Goal: Transaction & Acquisition: Purchase product/service

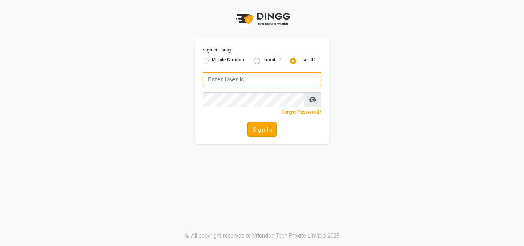
type input "[PERSON_NAME]"
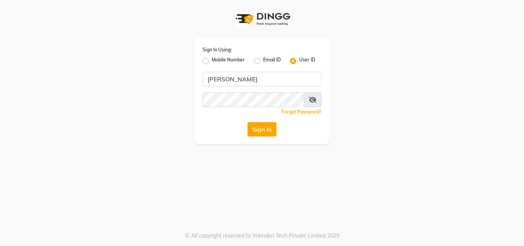
click at [262, 133] on button "Sign In" at bounding box center [261, 129] width 29 height 15
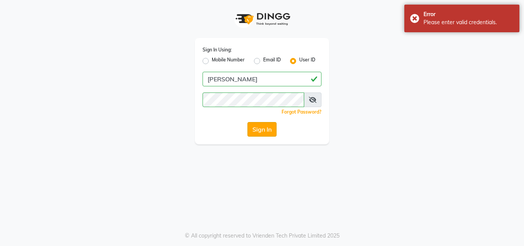
click at [262, 133] on button "Sign In" at bounding box center [261, 129] width 29 height 15
click at [257, 128] on button "Sign In" at bounding box center [261, 129] width 29 height 15
click at [104, 80] on div "Sign In Using: Mobile Number Email ID User ID yashika Remember me Forgot Passwo…" at bounding box center [261, 72] width 437 height 144
click at [259, 130] on button "Sign In" at bounding box center [261, 129] width 29 height 15
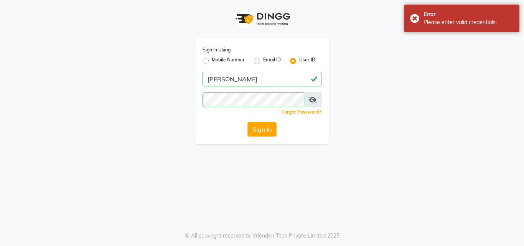
click at [48, 61] on div "Sign In Using: Mobile Number Email ID User ID yashika Remember me Forgot Passwo…" at bounding box center [261, 72] width 437 height 144
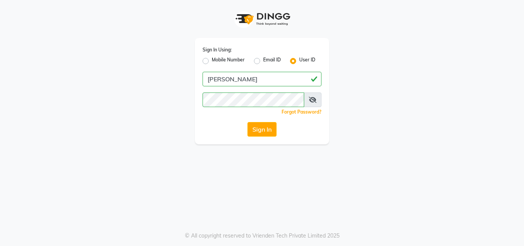
click at [163, 66] on div "Sign In Using: Mobile Number Email ID User ID yashika Remember me Forgot Passwo…" at bounding box center [261, 72] width 437 height 144
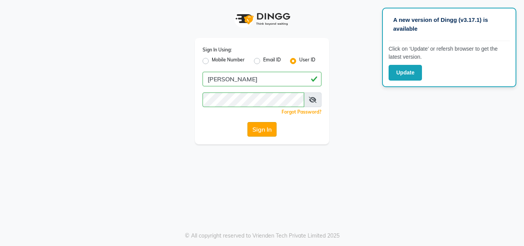
click at [261, 128] on button "Sign In" at bounding box center [261, 129] width 29 height 15
click at [261, 134] on button "Sign In" at bounding box center [261, 129] width 29 height 15
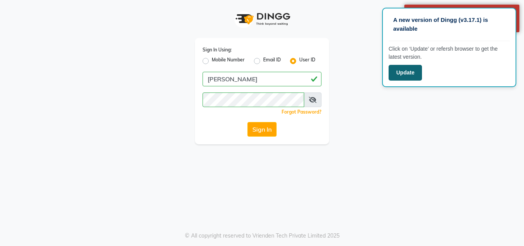
click at [412, 73] on button "Update" at bounding box center [404, 73] width 33 height 16
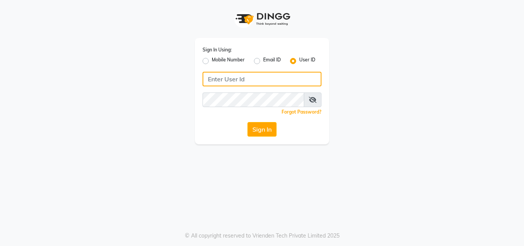
type input "yashika"
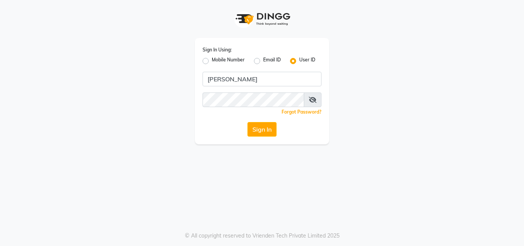
click at [312, 98] on icon at bounding box center [313, 100] width 8 height 6
click at [266, 132] on button "Sign In" at bounding box center [261, 129] width 29 height 15
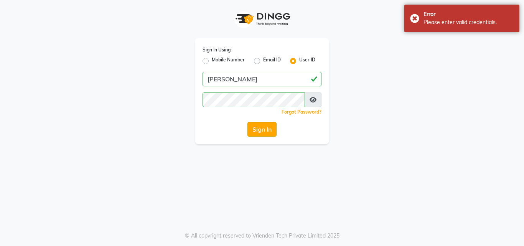
click at [261, 127] on button "Sign In" at bounding box center [261, 129] width 29 height 15
click at [475, 75] on div "Sign In Using: Mobile Number Email ID User ID yashika Remember me Forgot Passwo…" at bounding box center [261, 72] width 437 height 144
click at [103, 28] on div "Sign In Using: Mobile Number Email ID User ID yashika Remember me Forgot Passwo…" at bounding box center [261, 72] width 437 height 144
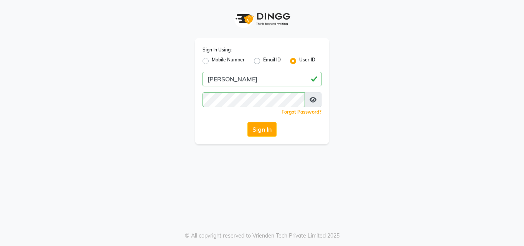
click at [402, 109] on div "Sign In Using: Mobile Number Email ID User ID yashika Remember me Forgot Passwo…" at bounding box center [261, 72] width 437 height 144
click at [310, 99] on icon at bounding box center [312, 100] width 7 height 6
drag, startPoint x: 251, startPoint y: 141, endPoint x: 255, endPoint y: 130, distance: 11.4
click at [251, 141] on div "Sign In Using: Mobile Number Email ID User ID yashika Remember me Forgot Passwo…" at bounding box center [262, 91] width 134 height 106
click at [372, 156] on div "Sign In Using: Mobile Number Email ID User ID yashika Remember me Forgot Passwo…" at bounding box center [262, 123] width 524 height 246
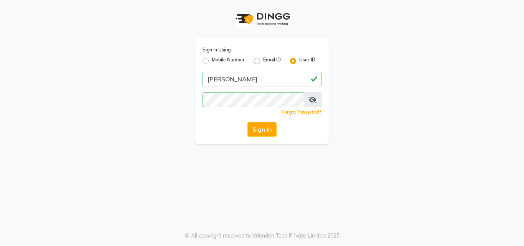
click at [382, 79] on div "Sign In Using: Mobile Number Email ID User ID yashika Remember me Forgot Passwo…" at bounding box center [261, 72] width 437 height 144
click at [313, 97] on icon at bounding box center [313, 100] width 8 height 6
click at [256, 130] on button "Sign In" at bounding box center [261, 129] width 29 height 15
click at [263, 130] on button "Sign In" at bounding box center [261, 129] width 29 height 15
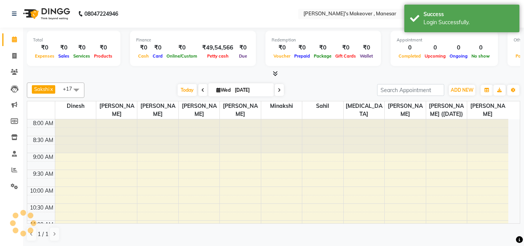
select select "en"
click at [16, 55] on icon at bounding box center [14, 56] width 4 height 6
select select "service"
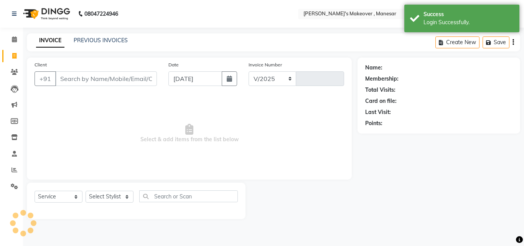
select select "820"
type input "3976"
click at [88, 79] on input "Client" at bounding box center [106, 78] width 102 height 15
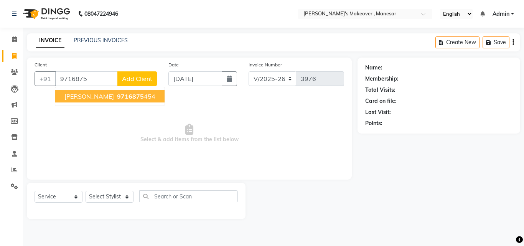
click at [115, 94] on ngb-highlight "9716875 454" at bounding box center [135, 96] width 40 height 8
type input "9716875454"
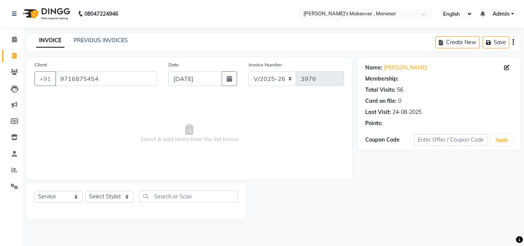
select select "1: Object"
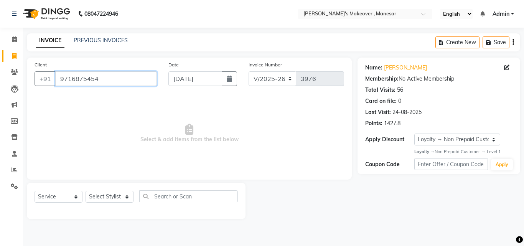
click at [99, 75] on input "9716875454" at bounding box center [106, 78] width 102 height 15
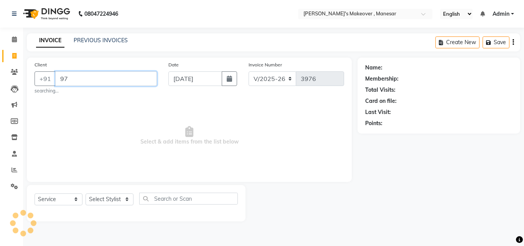
type input "9"
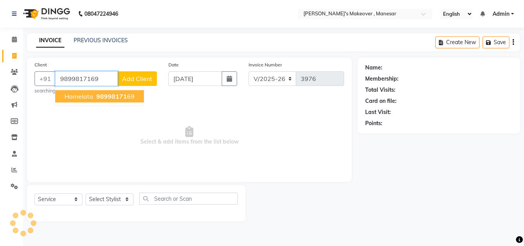
type input "9899817169"
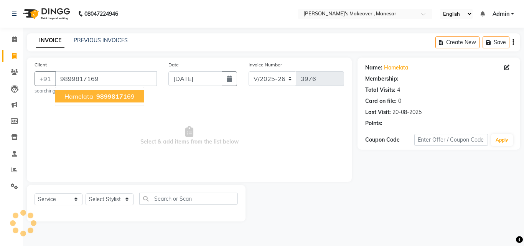
select select "2: Object"
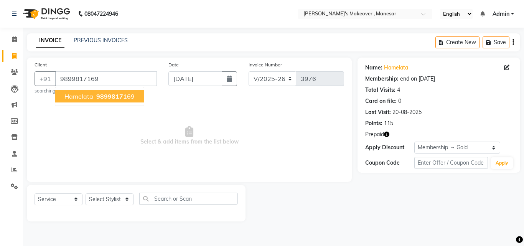
click at [111, 96] on span "98998171" at bounding box center [111, 96] width 31 height 8
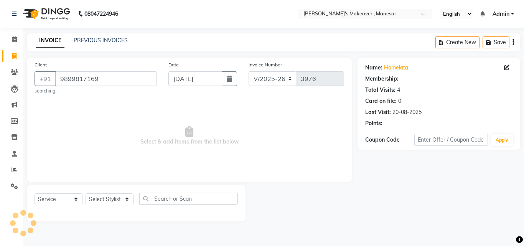
select select "2: Object"
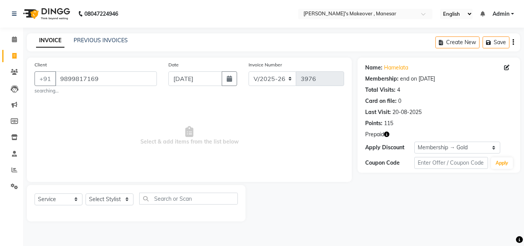
click at [386, 132] on icon "button" at bounding box center [386, 134] width 5 height 5
click at [293, 118] on span "Select & add items from the list below" at bounding box center [189, 135] width 309 height 77
click at [115, 195] on select "Select Stylist Danish Shavej [PERSON_NAME] Krishna [PERSON_NAME] [PERSON_NAME] …" at bounding box center [110, 199] width 48 height 12
select select "14417"
click at [86, 193] on select "Select Stylist Danish Shavej [PERSON_NAME] Krishna [PERSON_NAME] [PERSON_NAME] …" at bounding box center [110, 199] width 48 height 12
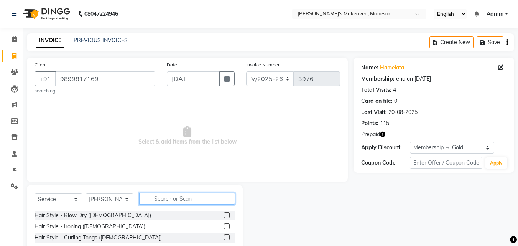
click at [173, 199] on input "text" at bounding box center [187, 198] width 96 height 12
type input "h cut"
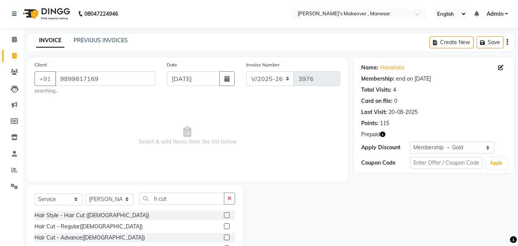
click at [224, 225] on label at bounding box center [227, 226] width 6 height 6
click at [224, 225] on input "checkbox" at bounding box center [226, 226] width 5 height 5
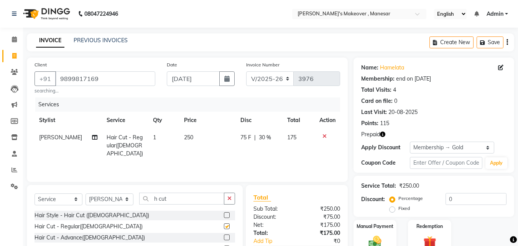
checkbox input "false"
click at [177, 194] on input "h cut" at bounding box center [181, 198] width 85 height 12
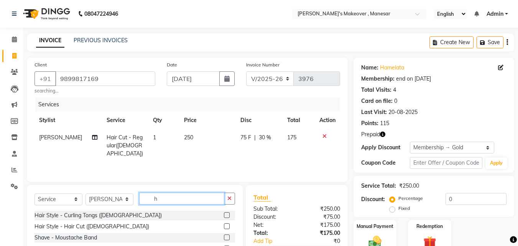
type input "h"
type input "nail"
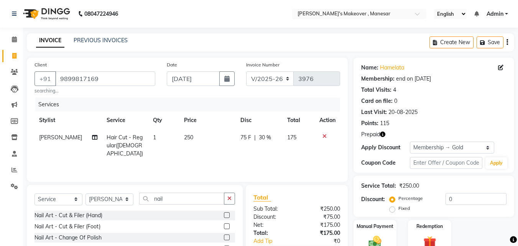
click at [224, 215] on label at bounding box center [227, 215] width 6 height 6
click at [224, 215] on input "checkbox" at bounding box center [226, 215] width 5 height 5
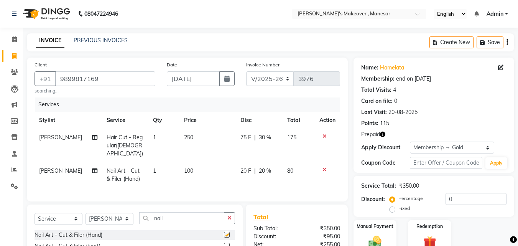
checkbox input "false"
click at [175, 216] on input "nail" at bounding box center [181, 218] width 85 height 12
click at [42, 167] on span "[PERSON_NAME]" at bounding box center [60, 170] width 43 height 7
select select "14417"
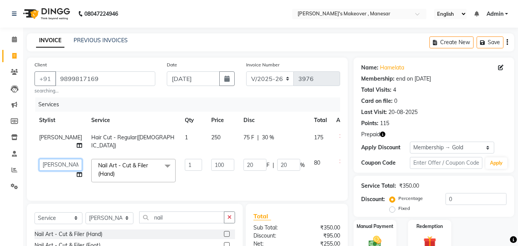
click at [42, 163] on select "Danish Shavej Dinesh Krishna Lalita Lalita Mdm Manjeet Minakshi Nancy Nikita Po…" at bounding box center [60, 165] width 43 height 12
select select "14414"
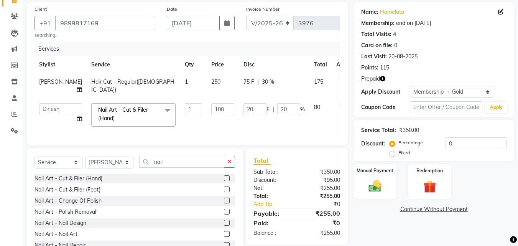
scroll to position [76, 0]
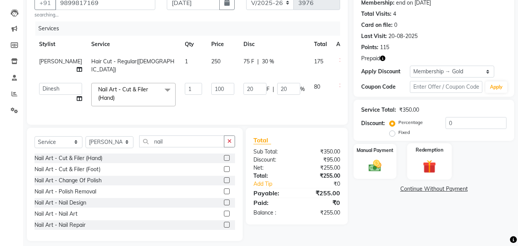
click at [432, 162] on img at bounding box center [429, 166] width 21 height 16
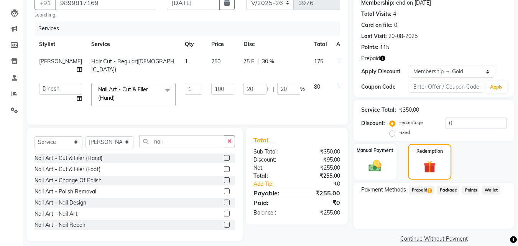
click at [419, 190] on span "Prepaid 1" at bounding box center [421, 190] width 25 height 9
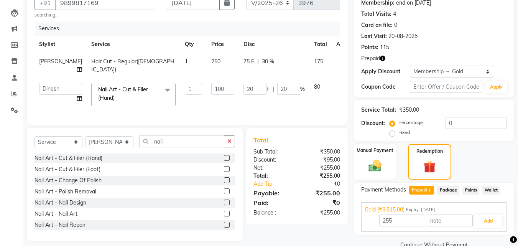
scroll to position [92, 0]
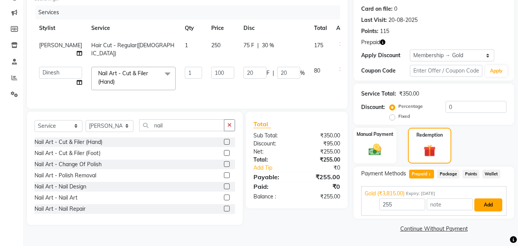
click at [492, 207] on button "Add" at bounding box center [488, 204] width 28 height 13
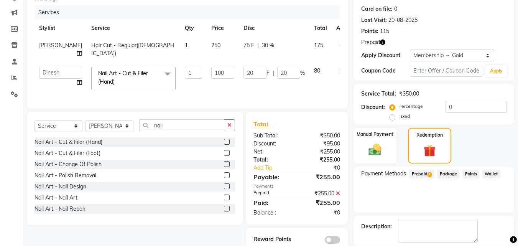
scroll to position [129, 0]
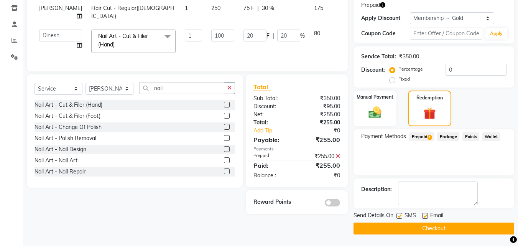
click at [398, 215] on label at bounding box center [399, 216] width 6 height 6
click at [398, 215] on input "checkbox" at bounding box center [398, 216] width 5 height 5
checkbox input "false"
click at [427, 215] on label at bounding box center [425, 216] width 6 height 6
click at [427, 215] on input "checkbox" at bounding box center [424, 216] width 5 height 5
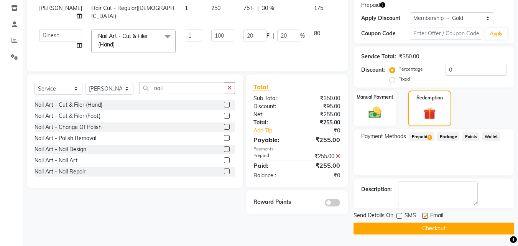
checkbox input "false"
drag, startPoint x: 414, startPoint y: 226, endPoint x: 396, endPoint y: 228, distance: 18.1
click at [413, 227] on button "Checkout" at bounding box center [434, 228] width 161 height 12
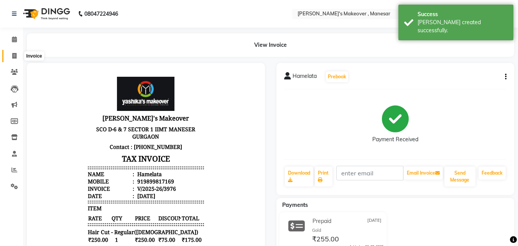
click at [18, 54] on span at bounding box center [14, 56] width 13 height 9
select select "service"
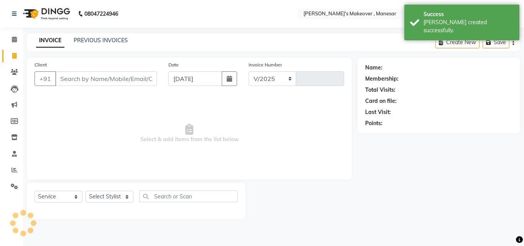
select select "820"
type input "3977"
click at [96, 77] on input "Client" at bounding box center [106, 78] width 102 height 15
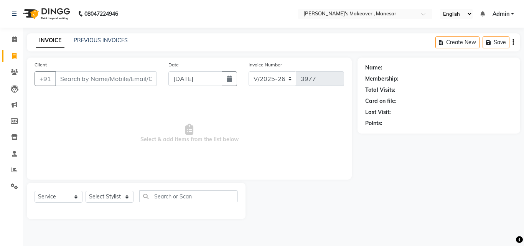
click at [84, 80] on input "Client" at bounding box center [106, 78] width 102 height 15
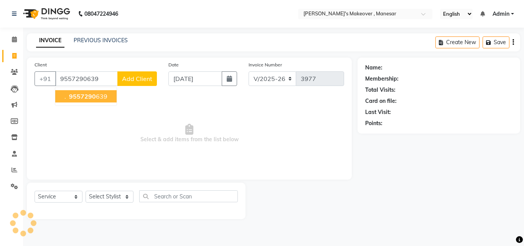
type input "9557290639"
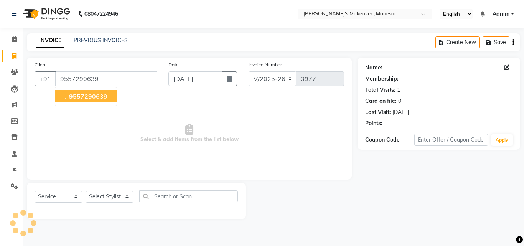
select select "1: Object"
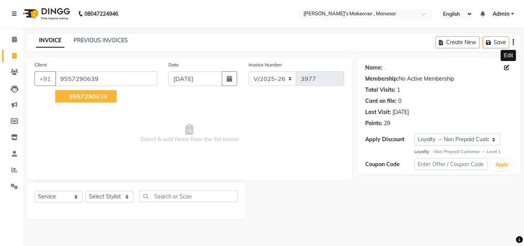
click at [504, 66] on icon at bounding box center [506, 67] width 5 height 5
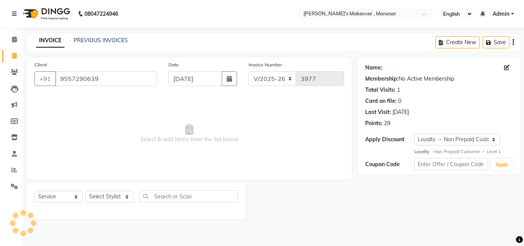
select select "[DEMOGRAPHIC_DATA]"
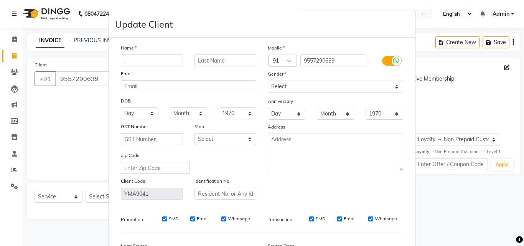
click at [126, 59] on input "." at bounding box center [152, 60] width 62 height 12
type input "Kirti"
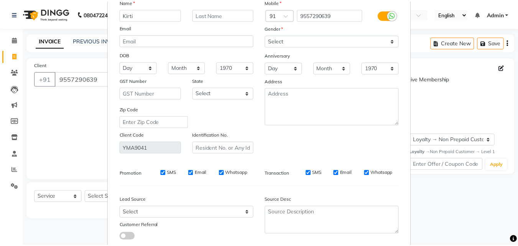
scroll to position [94, 0]
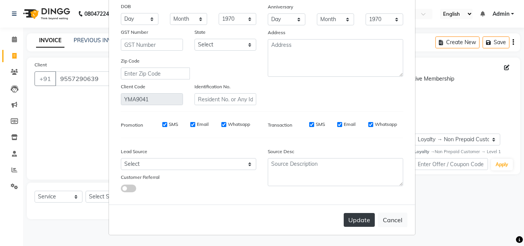
click at [358, 220] on button "Update" at bounding box center [359, 220] width 31 height 14
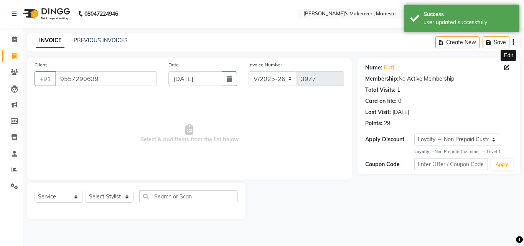
select select "1: Object"
click at [112, 198] on select "Select Stylist Danish Shavej [PERSON_NAME] Krishna [PERSON_NAME] [PERSON_NAME] …" at bounding box center [110, 197] width 48 height 12
select select "87304"
click at [86, 191] on select "Select Stylist Danish Shavej [PERSON_NAME] Krishna [PERSON_NAME] [PERSON_NAME] …" at bounding box center [110, 197] width 48 height 12
click at [165, 196] on input "text" at bounding box center [188, 196] width 99 height 12
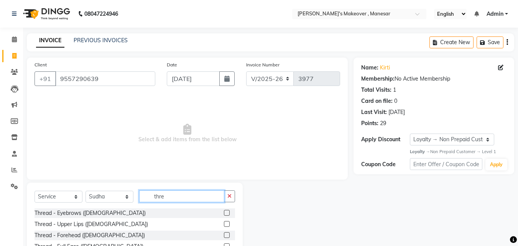
type input "thre"
click at [224, 212] on label at bounding box center [227, 213] width 6 height 6
click at [224, 212] on input "checkbox" at bounding box center [226, 212] width 5 height 5
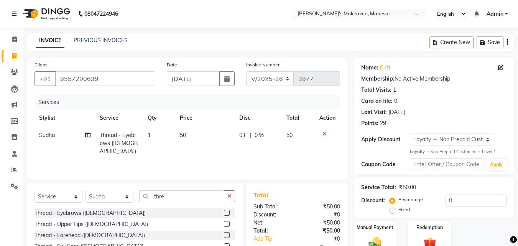
checkbox input "false"
click at [190, 202] on div "Select Service Product Membership Package Voucher Prepaid Gift Card Select Styl…" at bounding box center [135, 199] width 201 height 18
click at [191, 197] on input "thre" at bounding box center [181, 196] width 85 height 12
type input "t"
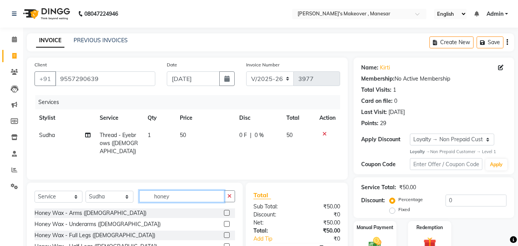
type input "honey"
click at [224, 213] on label at bounding box center [227, 213] width 6 height 6
click at [224, 213] on input "checkbox" at bounding box center [226, 212] width 5 height 5
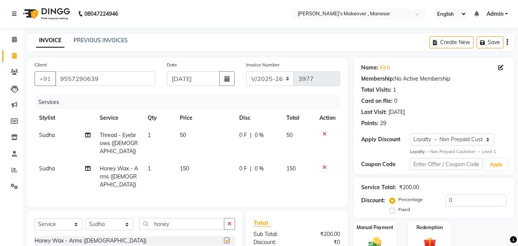
checkbox input "false"
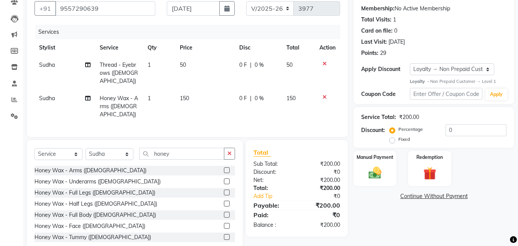
click at [224, 178] on label at bounding box center [227, 181] width 6 height 6
click at [224, 179] on input "checkbox" at bounding box center [226, 181] width 5 height 5
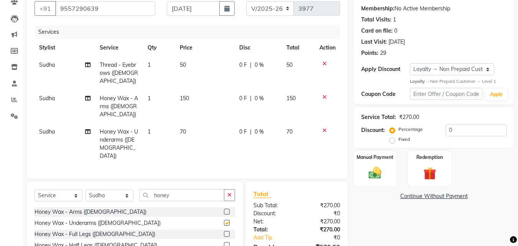
checkbox input "false"
click at [224, 242] on label at bounding box center [227, 245] width 6 height 6
click at [224, 243] on input "checkbox" at bounding box center [226, 245] width 5 height 5
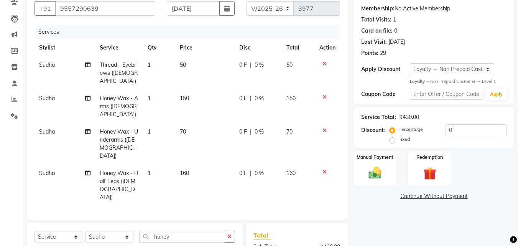
checkbox input "false"
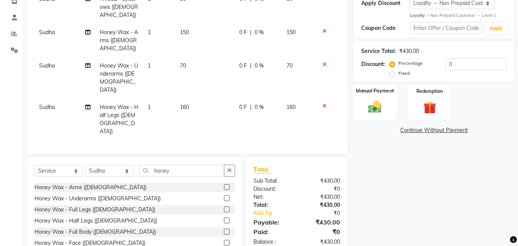
click at [383, 107] on img at bounding box center [374, 106] width 21 height 15
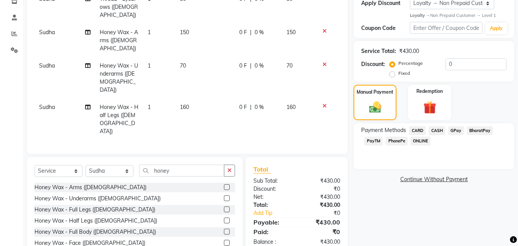
click at [399, 142] on span "PhonePe" at bounding box center [397, 140] width 22 height 9
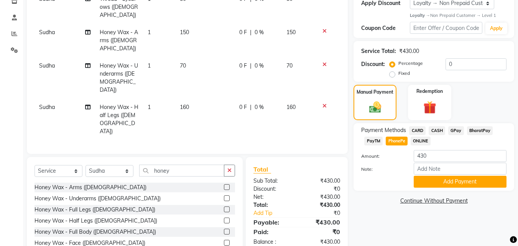
scroll to position [145, 0]
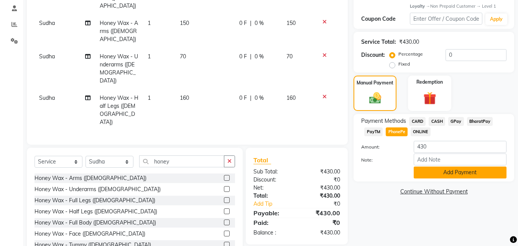
click at [480, 172] on button "Add Payment" at bounding box center [460, 172] width 93 height 12
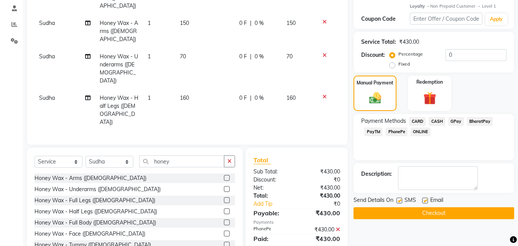
scroll to position [183, 0]
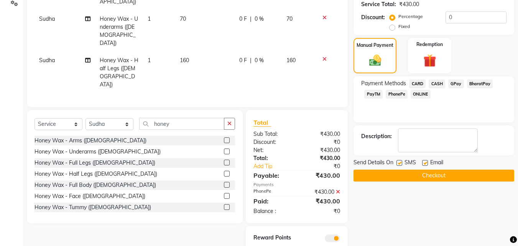
click at [397, 164] on label at bounding box center [399, 163] width 6 height 6
click at [397, 164] on input "checkbox" at bounding box center [398, 163] width 5 height 5
checkbox input "false"
click at [424, 161] on label at bounding box center [425, 163] width 6 height 6
click at [424, 161] on input "checkbox" at bounding box center [424, 163] width 5 height 5
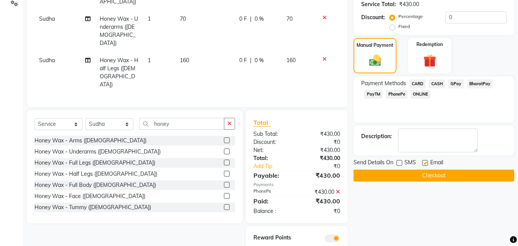
checkbox input "false"
drag, startPoint x: 416, startPoint y: 176, endPoint x: 403, endPoint y: 175, distance: 12.7
click at [414, 176] on button "Checkout" at bounding box center [434, 175] width 161 height 12
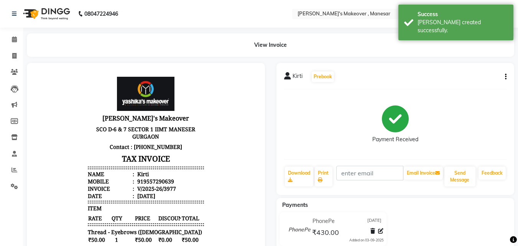
click at [505, 77] on icon "button" at bounding box center [506, 77] width 2 height 0
click at [459, 56] on div "Cancel Invoice" at bounding box center [467, 58] width 53 height 10
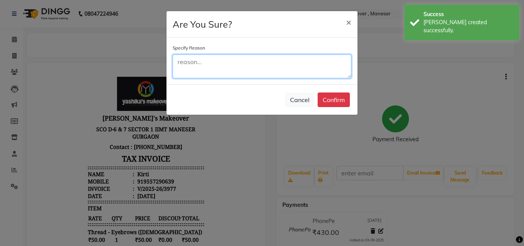
click at [206, 67] on textarea at bounding box center [262, 66] width 179 height 24
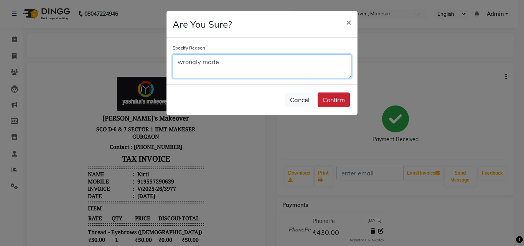
type textarea "wrongly made"
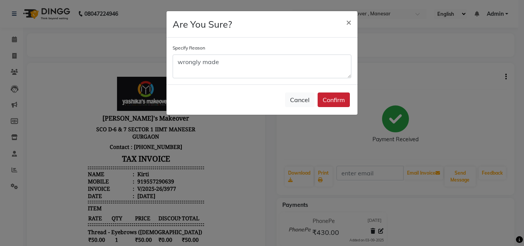
click at [329, 104] on button "Confirm" at bounding box center [333, 99] width 32 height 15
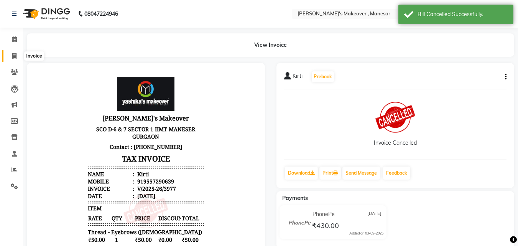
click at [14, 54] on icon at bounding box center [14, 56] width 4 height 6
select select "service"
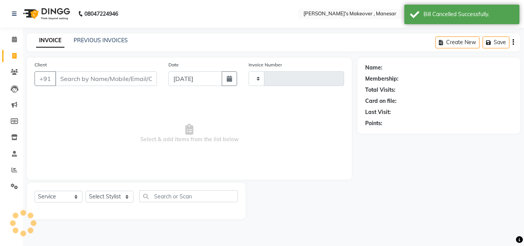
type input "3978"
select select "820"
click at [94, 80] on input "Client" at bounding box center [106, 78] width 102 height 15
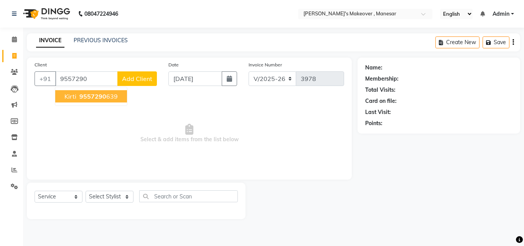
click at [95, 94] on span "9557290" at bounding box center [92, 96] width 27 height 8
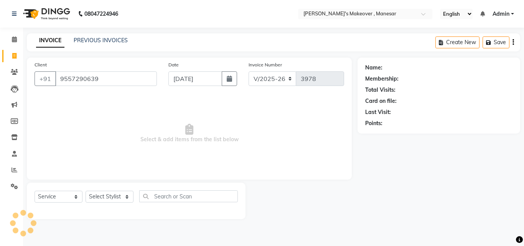
type input "9557290639"
select select "1: Object"
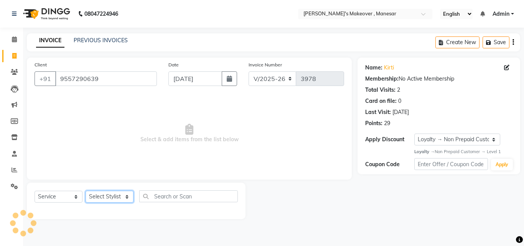
click at [107, 196] on select "Select Stylist Danish Shavej [PERSON_NAME] Krishna [PERSON_NAME] [PERSON_NAME] …" at bounding box center [110, 197] width 48 height 12
click at [229, 79] on icon "button" at bounding box center [229, 79] width 5 height 6
select select "9"
select select "2025"
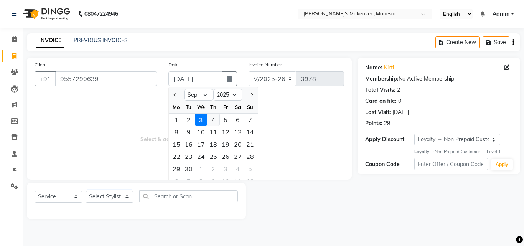
click at [209, 120] on div "4" at bounding box center [213, 119] width 12 height 12
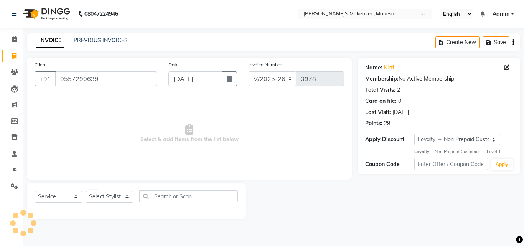
type input "04-09-2025"
click at [227, 80] on icon "button" at bounding box center [229, 79] width 5 height 6
select select "9"
select select "2025"
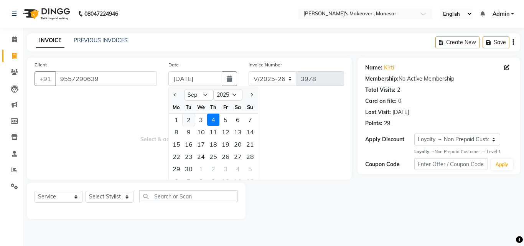
click at [189, 117] on div "2" at bounding box center [189, 119] width 12 height 12
type input "02-09-2025"
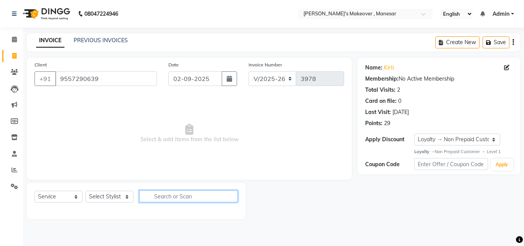
click at [158, 198] on input "text" at bounding box center [188, 196] width 99 height 12
type input "thre"
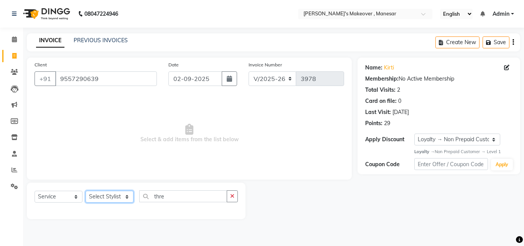
click at [104, 199] on select "Select Stylist Danish Shavej [PERSON_NAME] Krishna [PERSON_NAME] [PERSON_NAME] …" at bounding box center [110, 197] width 48 height 12
select select "87304"
click at [86, 191] on select "Select Stylist Danish Shavej [PERSON_NAME] Krishna [PERSON_NAME] [PERSON_NAME] …" at bounding box center [110, 197] width 48 height 12
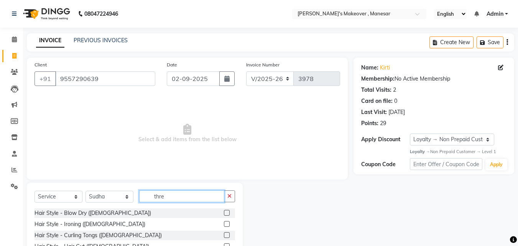
click at [179, 200] on input "thre" at bounding box center [181, 196] width 85 height 12
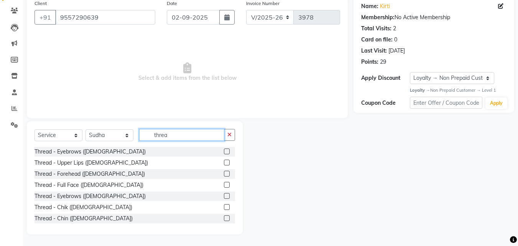
type input "threa"
click at [224, 151] on label at bounding box center [227, 151] width 6 height 6
click at [224, 151] on input "checkbox" at bounding box center [226, 151] width 5 height 5
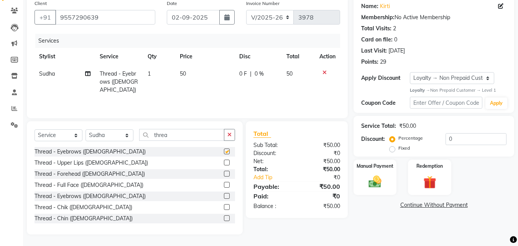
checkbox input "false"
click at [173, 135] on input "threa" at bounding box center [181, 135] width 85 height 12
type input "t"
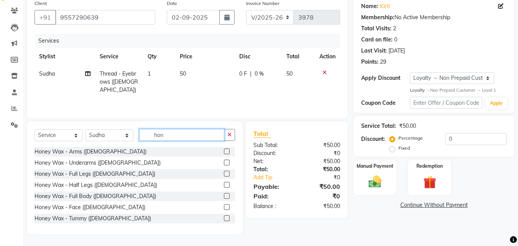
type input "hon"
click at [224, 152] on label at bounding box center [227, 151] width 6 height 6
click at [224, 152] on input "checkbox" at bounding box center [226, 151] width 5 height 5
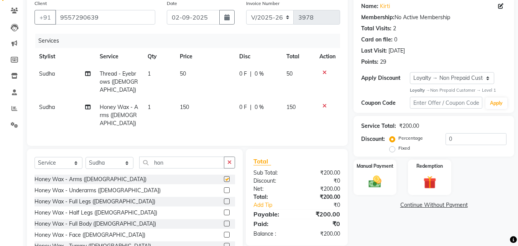
checkbox input "false"
click at [224, 187] on label at bounding box center [227, 190] width 6 height 6
click at [224, 188] on input "checkbox" at bounding box center [226, 190] width 5 height 5
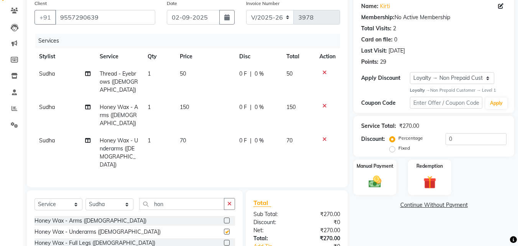
checkbox input "false"
click at [224, 240] on label at bounding box center [227, 243] width 6 height 6
click at [224, 240] on input "checkbox" at bounding box center [226, 242] width 5 height 5
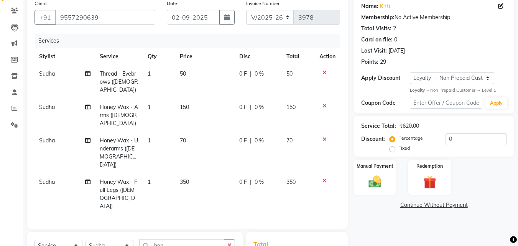
checkbox input "false"
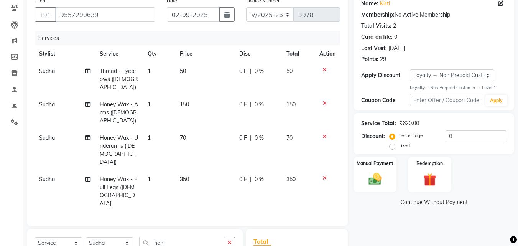
scroll to position [49, 0]
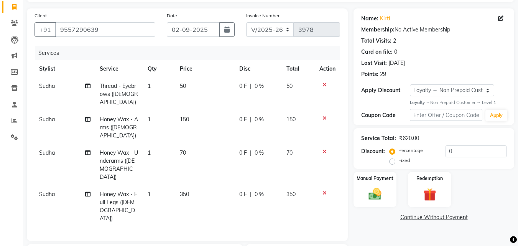
click at [323, 190] on icon at bounding box center [324, 192] width 4 height 5
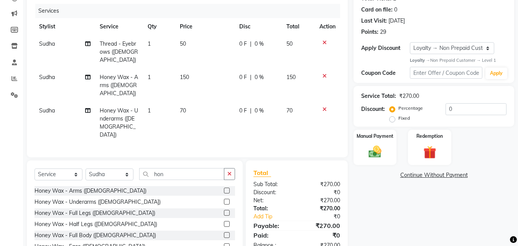
scroll to position [94, 0]
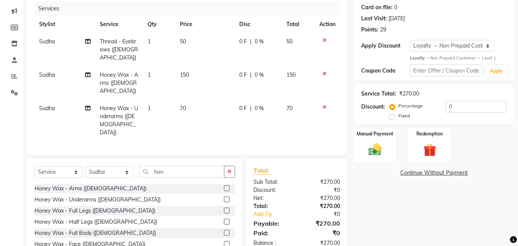
click at [224, 219] on label at bounding box center [227, 222] width 6 height 6
click at [224, 219] on input "checkbox" at bounding box center [226, 221] width 5 height 5
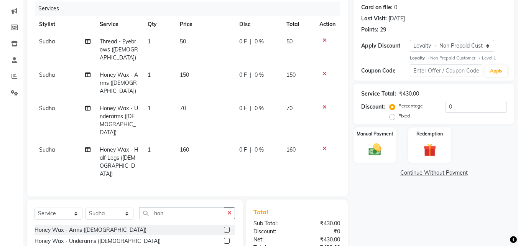
checkbox input "false"
click at [377, 144] on img at bounding box center [374, 149] width 21 height 15
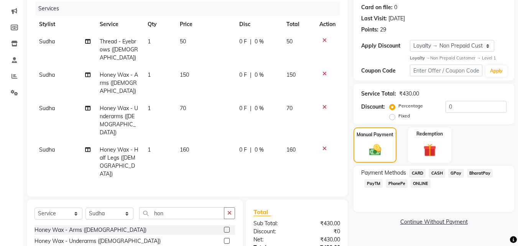
click at [402, 184] on span "PhonePe" at bounding box center [397, 183] width 22 height 9
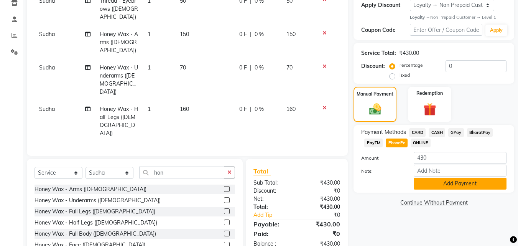
scroll to position [135, 0]
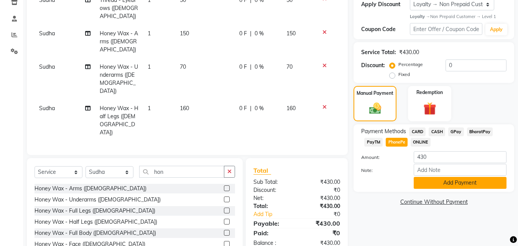
click at [474, 186] on button "Add Payment" at bounding box center [460, 183] width 93 height 12
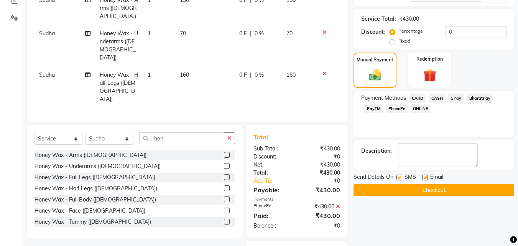
scroll to position [175, 0]
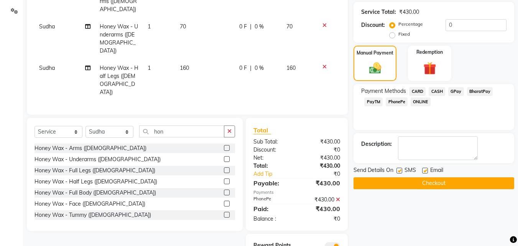
click at [401, 171] on label at bounding box center [399, 171] width 6 height 6
click at [401, 171] on input "checkbox" at bounding box center [398, 170] width 5 height 5
checkbox input "false"
click at [424, 169] on label at bounding box center [425, 171] width 6 height 6
click at [424, 169] on input "checkbox" at bounding box center [424, 170] width 5 height 5
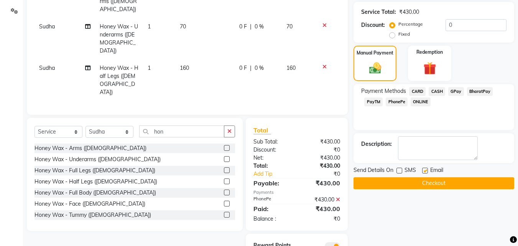
checkbox input "false"
click at [407, 183] on button "Checkout" at bounding box center [434, 183] width 161 height 12
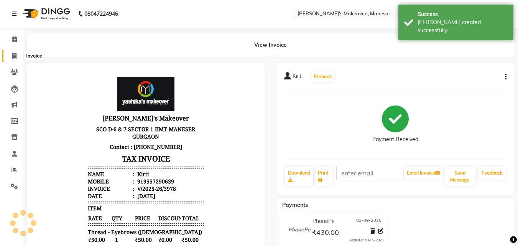
click at [16, 58] on icon at bounding box center [14, 56] width 4 height 6
select select "service"
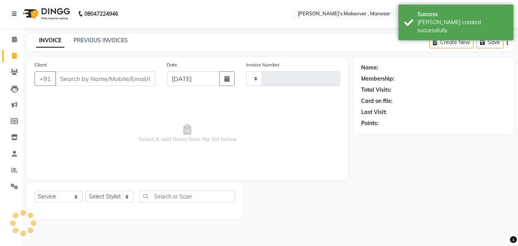
type input "3979"
click at [74, 79] on input "Client" at bounding box center [105, 78] width 100 height 15
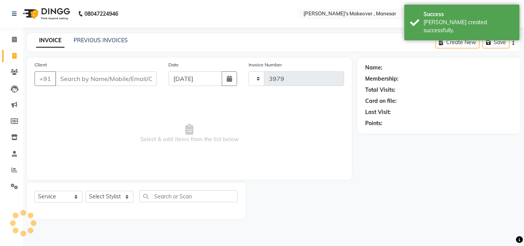
select select "820"
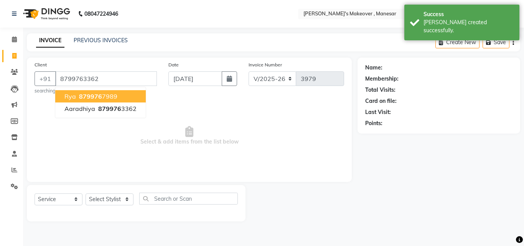
type input "8799763362"
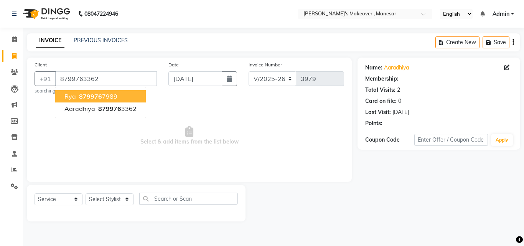
select select "1: Object"
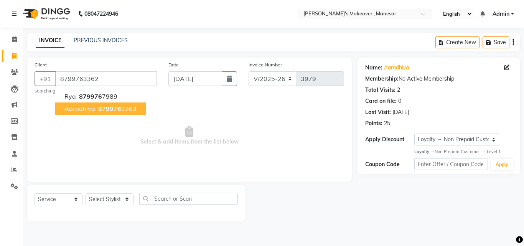
click at [94, 108] on button "Aaradhiya 879976 3362" at bounding box center [100, 108] width 90 height 12
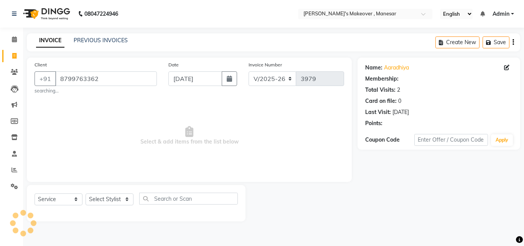
select select "1: Object"
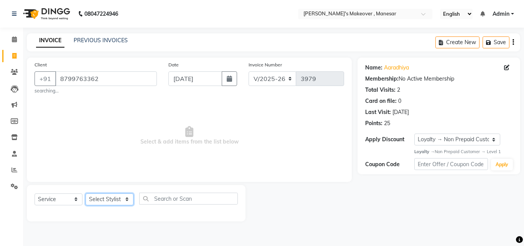
click at [113, 200] on select "Select Stylist Danish Shavej [PERSON_NAME] Krishna [PERSON_NAME] [PERSON_NAME] …" at bounding box center [110, 199] width 48 height 12
select select "14414"
click at [86, 193] on select "Select Stylist Danish Shavej [PERSON_NAME] Krishna [PERSON_NAME] [PERSON_NAME] …" at bounding box center [110, 199] width 48 height 12
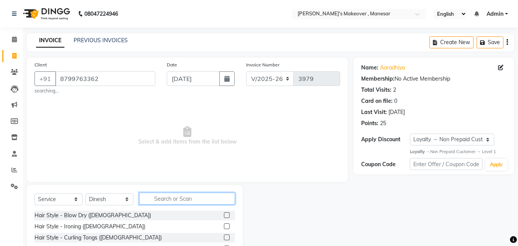
click at [176, 199] on input "text" at bounding box center [187, 198] width 96 height 12
type input "h"
type input "u"
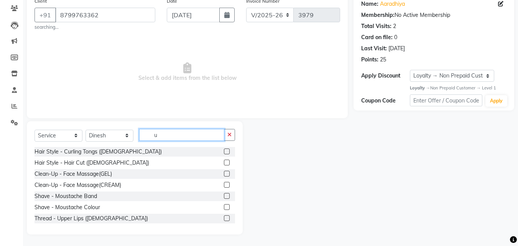
click at [163, 136] on input "u" at bounding box center [181, 135] width 85 height 12
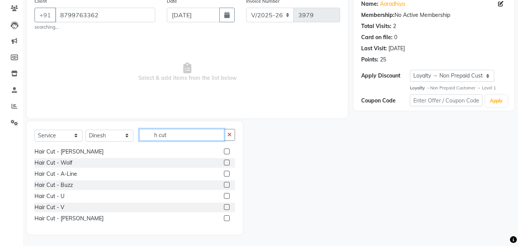
scroll to position [148, 0]
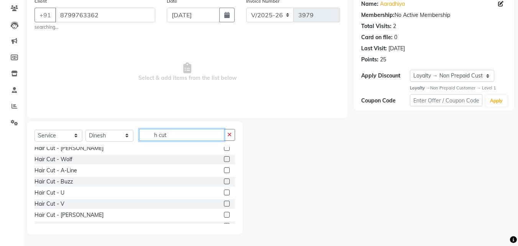
type input "h cut"
click at [224, 191] on label at bounding box center [227, 192] width 6 height 6
click at [224, 191] on input "checkbox" at bounding box center [226, 192] width 5 height 5
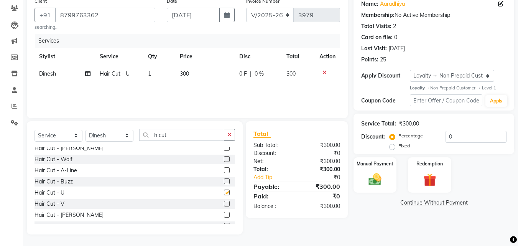
checkbox input "false"
click at [191, 72] on td "300" at bounding box center [204, 73] width 59 height 17
select select "14414"
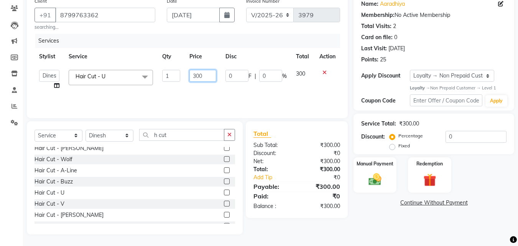
click at [204, 77] on input "300" at bounding box center [202, 76] width 26 height 12
type input "3"
type input "250"
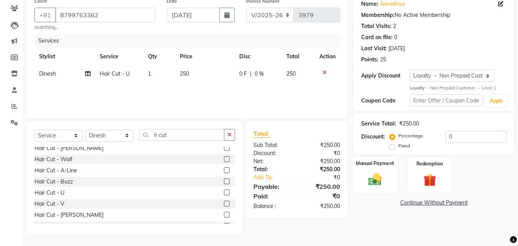
click at [379, 173] on img at bounding box center [374, 179] width 21 height 15
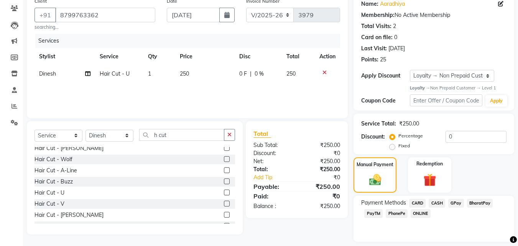
click at [438, 204] on span "CASH" at bounding box center [437, 203] width 16 height 9
click at [229, 17] on icon "button" at bounding box center [226, 15] width 5 height 6
select select "9"
select select "2025"
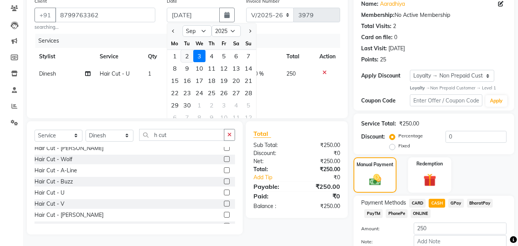
click at [186, 57] on div "2" at bounding box center [187, 56] width 12 height 12
type input "02-09-2025"
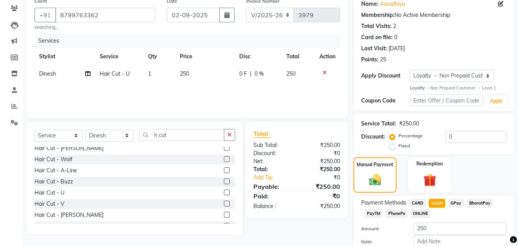
scroll to position [108, 0]
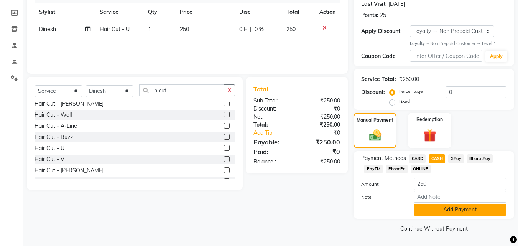
click at [442, 209] on button "Add Payment" at bounding box center [460, 210] width 93 height 12
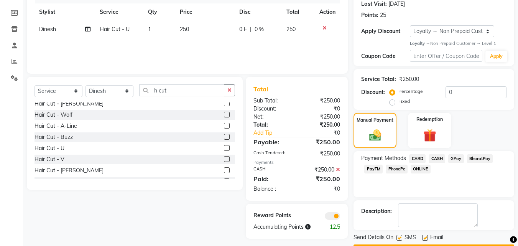
scroll to position [130, 0]
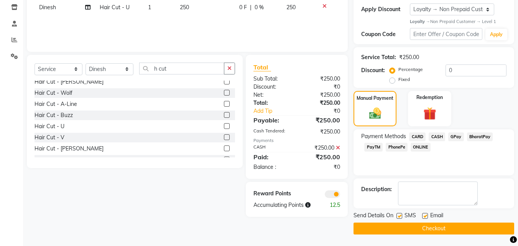
click at [399, 215] on label at bounding box center [399, 216] width 6 height 6
click at [399, 215] on input "checkbox" at bounding box center [398, 216] width 5 height 5
checkbox input "false"
click at [425, 215] on label at bounding box center [425, 216] width 6 height 6
click at [425, 215] on input "checkbox" at bounding box center [424, 216] width 5 height 5
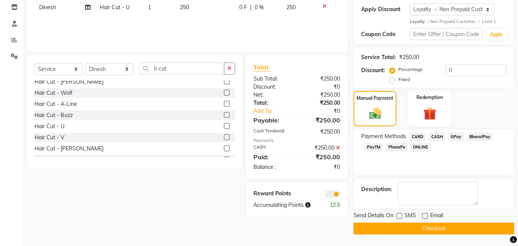
click at [425, 215] on label at bounding box center [425, 216] width 6 height 6
click at [425, 215] on input "checkbox" at bounding box center [424, 216] width 5 height 5
click at [425, 215] on label at bounding box center [425, 216] width 6 height 6
click at [425, 215] on input "checkbox" at bounding box center [424, 216] width 5 height 5
checkbox input "false"
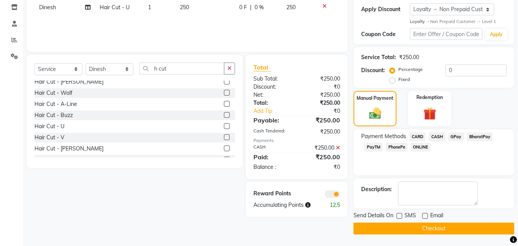
click at [413, 225] on button "Checkout" at bounding box center [434, 228] width 161 height 12
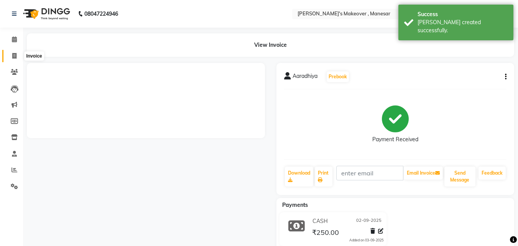
click at [14, 54] on icon at bounding box center [14, 56] width 4 height 6
select select "service"
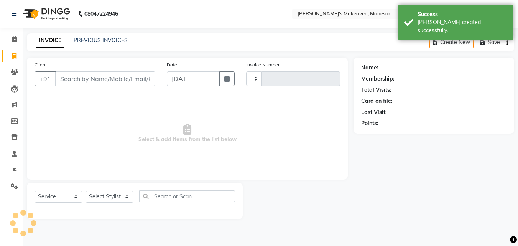
type input "3980"
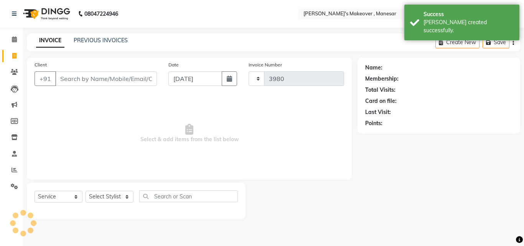
select select "820"
click at [69, 78] on input "Client" at bounding box center [106, 78] width 102 height 15
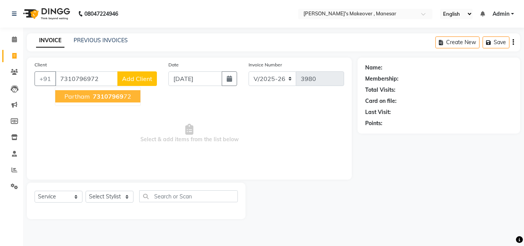
type input "7310796972"
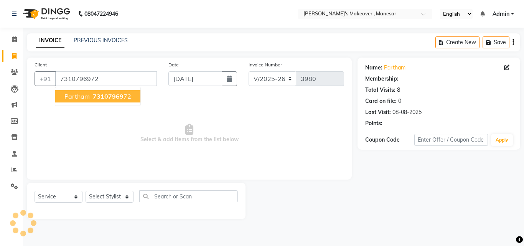
select select "1: Object"
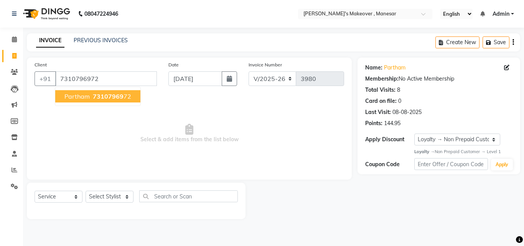
click at [94, 93] on span "73107969" at bounding box center [108, 96] width 31 height 8
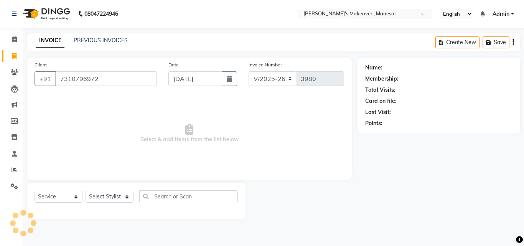
select select "1: Object"
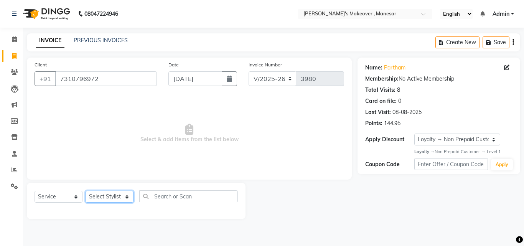
click at [96, 195] on select "Select Stylist Danish Shavej [PERSON_NAME] Krishna [PERSON_NAME] [PERSON_NAME] …" at bounding box center [110, 197] width 48 height 12
select select "14417"
click at [86, 191] on select "Select Stylist Danish Shavej [PERSON_NAME] Krishna [PERSON_NAME] [PERSON_NAME] …" at bounding box center [110, 197] width 48 height 12
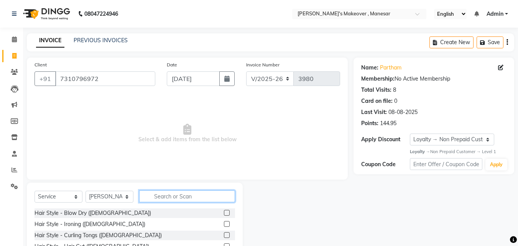
click at [173, 192] on input "text" at bounding box center [187, 196] width 96 height 12
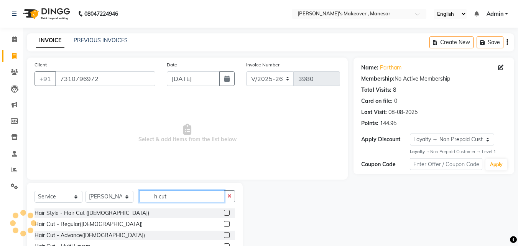
type input "h cut"
click at [224, 223] on label at bounding box center [227, 224] width 6 height 6
click at [224, 223] on input "checkbox" at bounding box center [226, 224] width 5 height 5
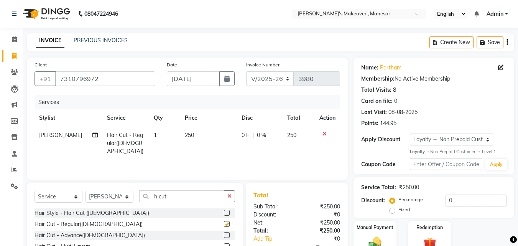
checkbox input "false"
click at [174, 197] on input "h cut" at bounding box center [181, 196] width 85 height 12
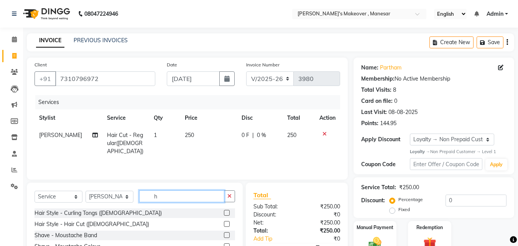
type input "h"
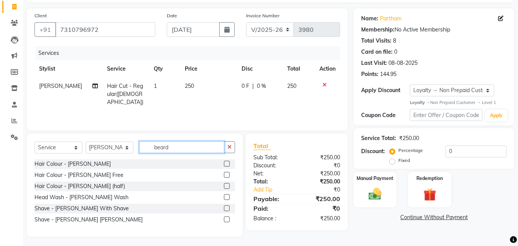
scroll to position [51, 0]
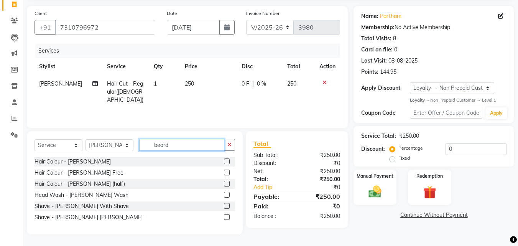
type input "beard"
click at [226, 206] on label at bounding box center [227, 206] width 6 height 6
click at [226, 206] on input "checkbox" at bounding box center [226, 206] width 5 height 5
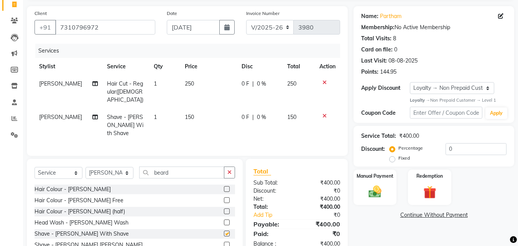
checkbox input "false"
click at [206, 28] on input "[DATE]" at bounding box center [193, 27] width 53 height 15
select select "9"
select select "2025"
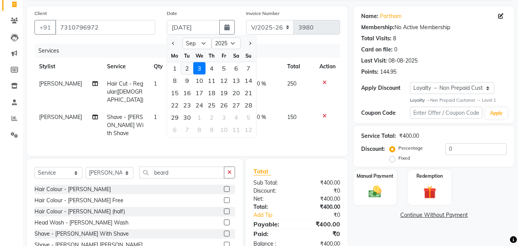
click at [186, 67] on div "2" at bounding box center [187, 68] width 12 height 12
type input "02-09-2025"
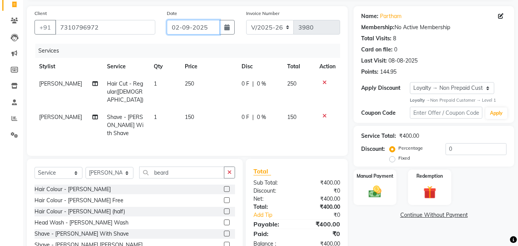
scroll to position [69, 0]
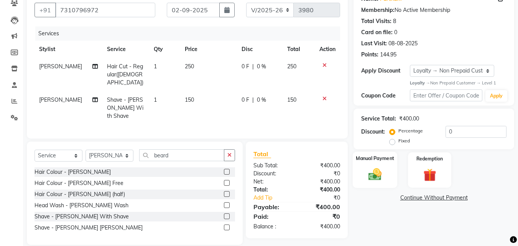
drag, startPoint x: 369, startPoint y: 169, endPoint x: 395, endPoint y: 186, distance: 30.9
click at [370, 168] on img at bounding box center [374, 174] width 21 height 15
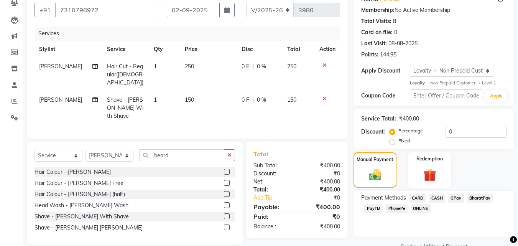
click at [393, 204] on span "PhonePe" at bounding box center [397, 208] width 22 height 9
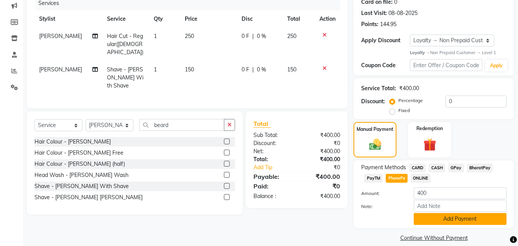
scroll to position [108, 0]
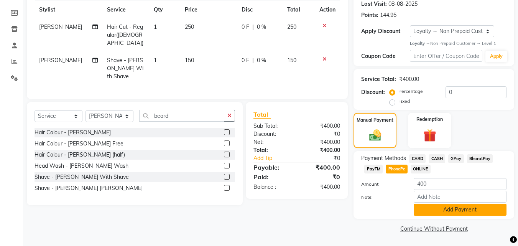
click at [458, 209] on button "Add Payment" at bounding box center [460, 210] width 93 height 12
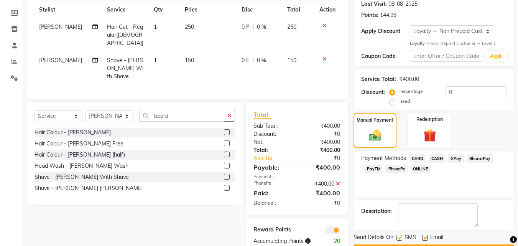
scroll to position [130, 0]
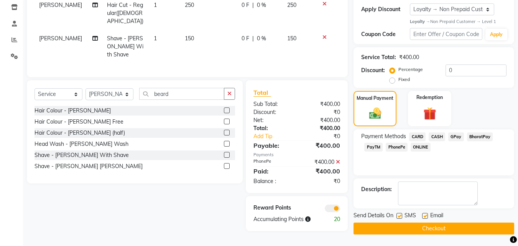
click at [399, 215] on label at bounding box center [399, 216] width 6 height 6
click at [399, 215] on input "checkbox" at bounding box center [398, 216] width 5 height 5
checkbox input "false"
click at [427, 217] on label at bounding box center [425, 216] width 6 height 6
click at [427, 217] on input "checkbox" at bounding box center [424, 216] width 5 height 5
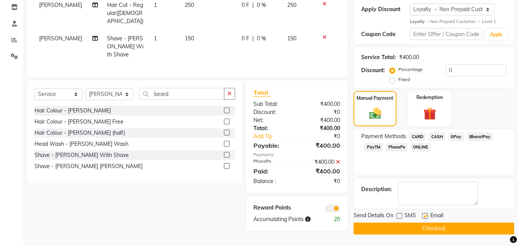
checkbox input "false"
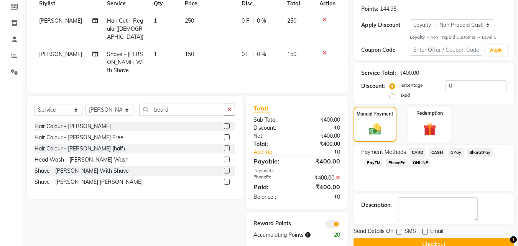
scroll to position [121, 0]
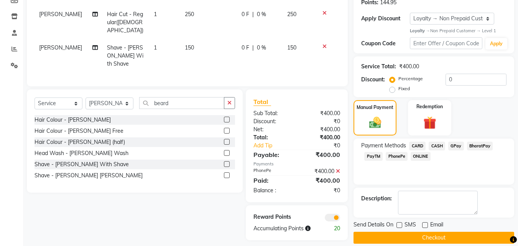
click at [423, 236] on button "Checkout" at bounding box center [434, 238] width 161 height 12
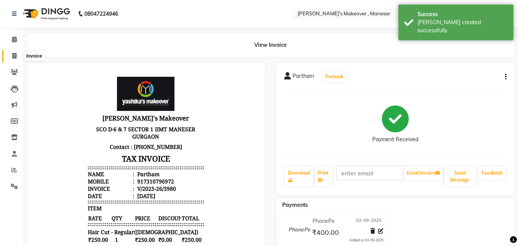
click at [17, 56] on span at bounding box center [14, 56] width 13 height 9
select select "service"
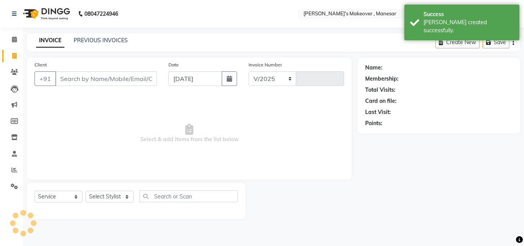
select select "820"
type input "3981"
click at [82, 81] on input "Client" at bounding box center [106, 78] width 102 height 15
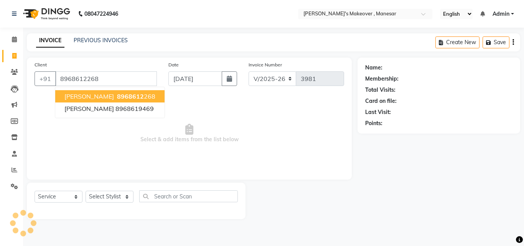
type input "8968612268"
select select "1: Object"
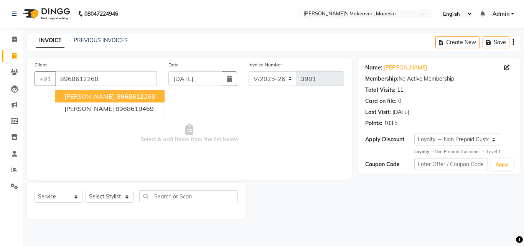
click at [120, 94] on span "8968612" at bounding box center [130, 96] width 27 height 8
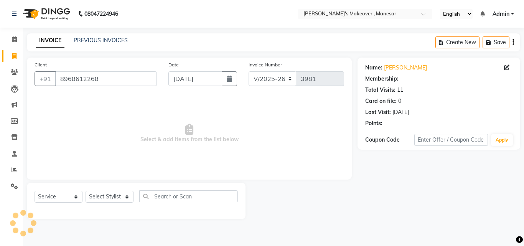
select select "1: Object"
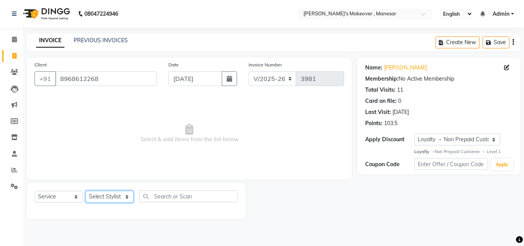
click at [106, 196] on select "Select Stylist Danish Shavej [PERSON_NAME] Krishna [PERSON_NAME] [PERSON_NAME] …" at bounding box center [110, 197] width 48 height 12
select select "87304"
click at [86, 191] on select "Select Stylist Danish Shavej [PERSON_NAME] Krishna [PERSON_NAME] [PERSON_NAME] …" at bounding box center [110, 197] width 48 height 12
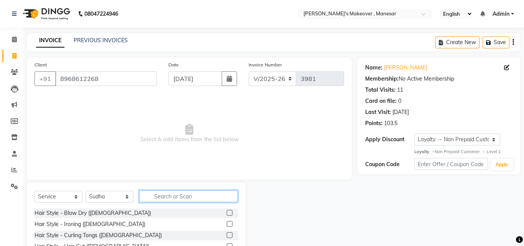
click at [181, 194] on input "text" at bounding box center [188, 196] width 99 height 12
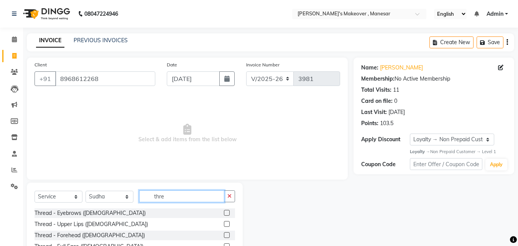
type input "thre"
click at [224, 210] on label at bounding box center [227, 213] width 6 height 6
click at [224, 210] on input "checkbox" at bounding box center [226, 212] width 5 height 5
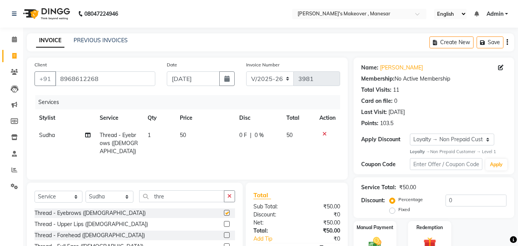
checkbox input "false"
click at [224, 224] on label at bounding box center [227, 224] width 6 height 6
click at [224, 224] on input "checkbox" at bounding box center [226, 224] width 5 height 5
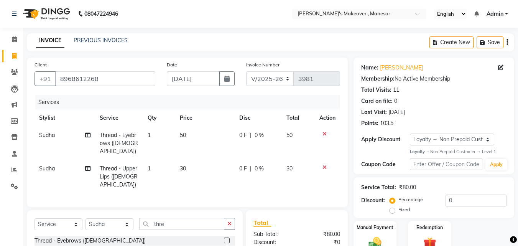
checkbox input "false"
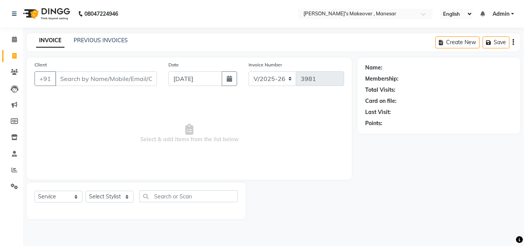
select select "820"
select select "service"
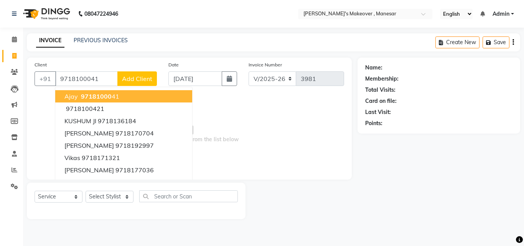
type input "9718100041"
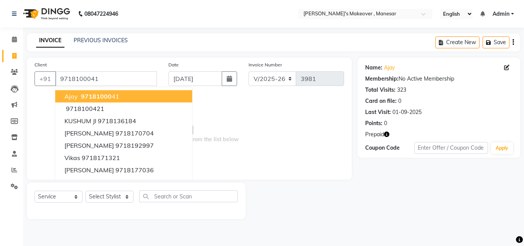
click at [116, 99] on ngb-highlight "97181000 41" at bounding box center [99, 96] width 40 height 8
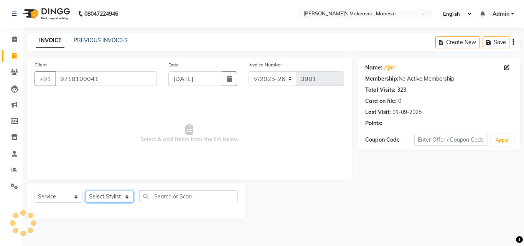
click at [113, 202] on select "Select Stylist Danish Shavej [PERSON_NAME] Krishna [PERSON_NAME] [PERSON_NAME] …" at bounding box center [110, 197] width 48 height 12
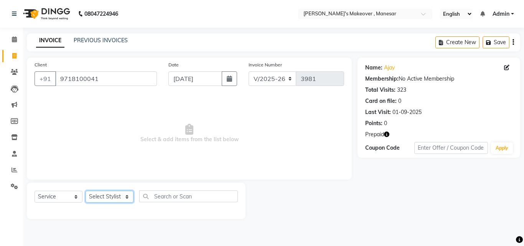
select select "87304"
click at [86, 191] on select "Select Stylist Danish Shavej [PERSON_NAME] Krishna [PERSON_NAME] [PERSON_NAME] …" at bounding box center [110, 197] width 48 height 12
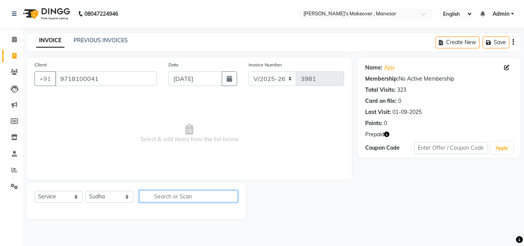
click at [167, 195] on input "text" at bounding box center [188, 196] width 99 height 12
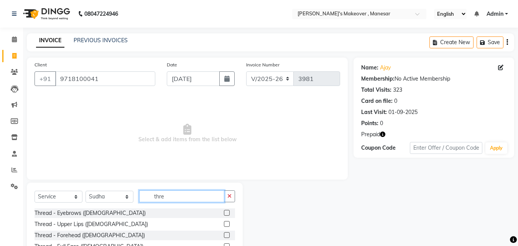
type input "thre"
click at [224, 212] on label at bounding box center [227, 213] width 6 height 6
click at [224, 212] on input "checkbox" at bounding box center [226, 212] width 5 height 5
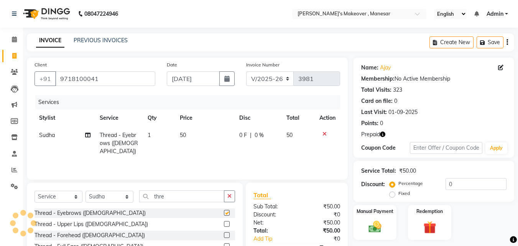
checkbox input "false"
click at [224, 224] on label at bounding box center [227, 224] width 6 height 6
click at [224, 224] on input "checkbox" at bounding box center [226, 224] width 5 height 5
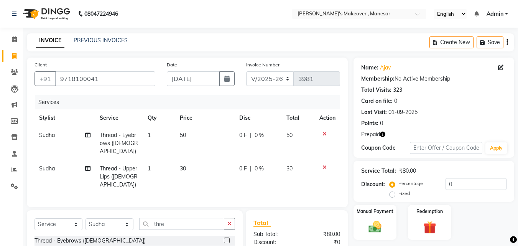
checkbox input "false"
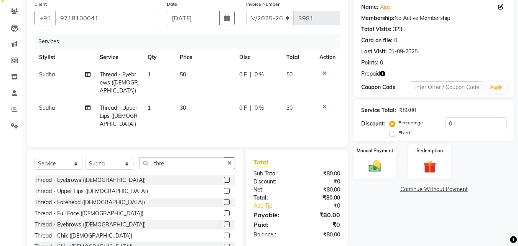
scroll to position [66, 0]
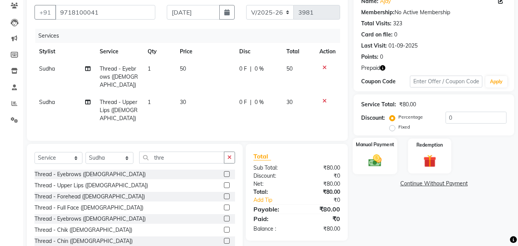
click at [381, 158] on img at bounding box center [374, 160] width 21 height 15
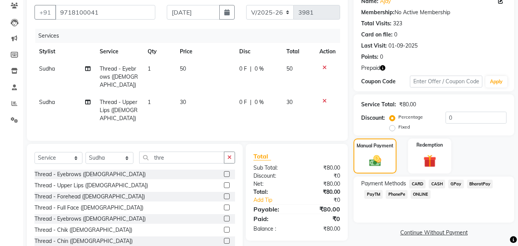
click at [397, 195] on span "PhonePe" at bounding box center [397, 194] width 22 height 9
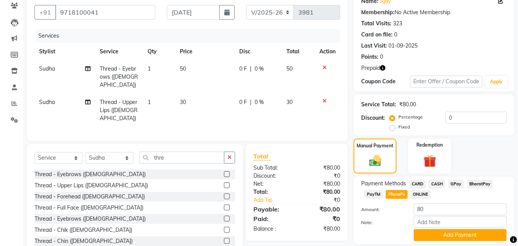
scroll to position [92, 0]
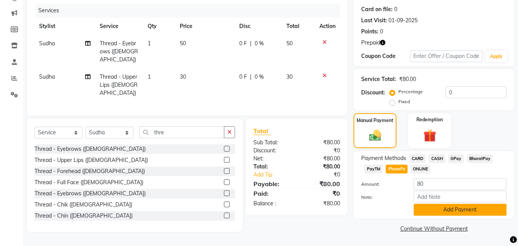
click at [479, 205] on button "Add Payment" at bounding box center [460, 210] width 93 height 12
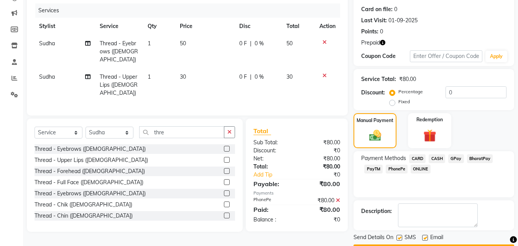
scroll to position [113, 0]
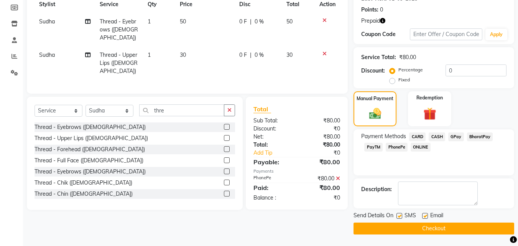
click at [399, 215] on label at bounding box center [399, 216] width 6 height 6
click at [399, 215] on input "checkbox" at bounding box center [398, 216] width 5 height 5
click at [399, 215] on label at bounding box center [399, 216] width 6 height 6
click at [399, 215] on input "checkbox" at bounding box center [398, 216] width 5 height 5
click at [399, 215] on label at bounding box center [399, 216] width 6 height 6
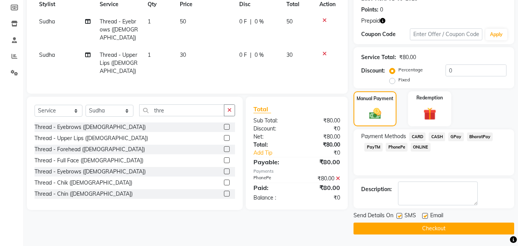
click at [399, 215] on input "checkbox" at bounding box center [398, 216] width 5 height 5
checkbox input "false"
click at [426, 215] on label at bounding box center [425, 216] width 6 height 6
click at [426, 215] on input "checkbox" at bounding box center [424, 216] width 5 height 5
checkbox input "false"
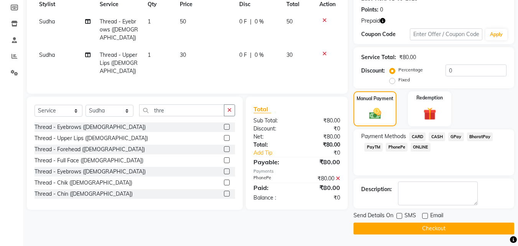
click at [422, 228] on button "Checkout" at bounding box center [434, 228] width 161 height 12
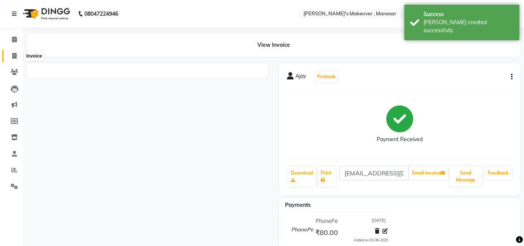
click at [16, 56] on icon at bounding box center [14, 56] width 4 height 6
select select "service"
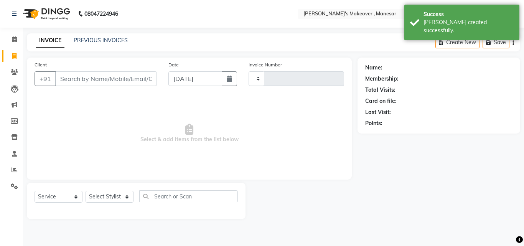
click at [76, 78] on input "Client" at bounding box center [106, 78] width 102 height 15
type input "3982"
select select "820"
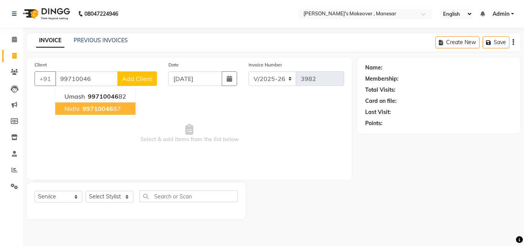
click at [86, 111] on span "99710046" at bounding box center [97, 109] width 31 height 8
type input "9971004687"
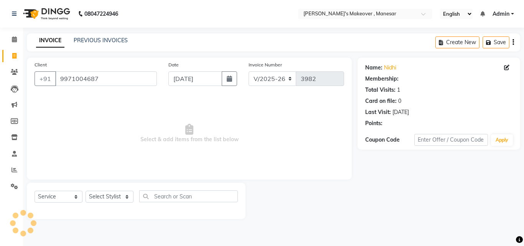
select select "1: Object"
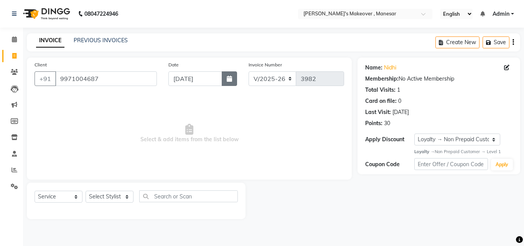
click at [228, 80] on icon "button" at bounding box center [229, 79] width 5 height 6
select select "9"
select select "2025"
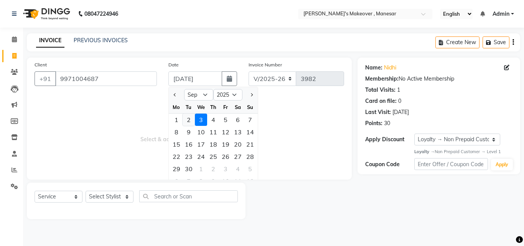
click at [188, 119] on div "2" at bounding box center [189, 119] width 12 height 12
type input "02-09-2025"
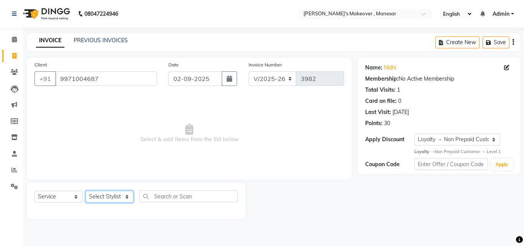
click at [111, 196] on select "Select Stylist Danish Shavej [PERSON_NAME] Krishna [PERSON_NAME] [PERSON_NAME] …" at bounding box center [110, 197] width 48 height 12
select select "79288"
click at [86, 191] on select "Select Stylist Danish Shavej [PERSON_NAME] Krishna [PERSON_NAME] [PERSON_NAME] …" at bounding box center [110, 197] width 48 height 12
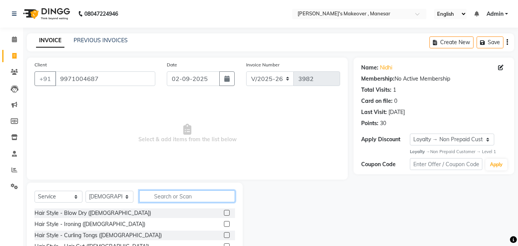
click at [164, 192] on input "text" at bounding box center [187, 196] width 96 height 12
type input "thre"
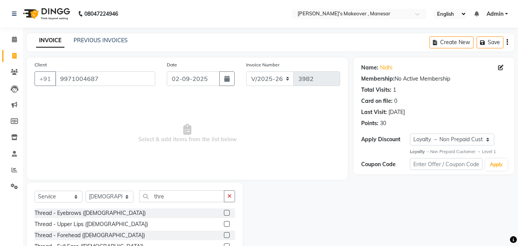
click at [224, 212] on label at bounding box center [227, 213] width 6 height 6
click at [224, 212] on input "checkbox" at bounding box center [226, 212] width 5 height 5
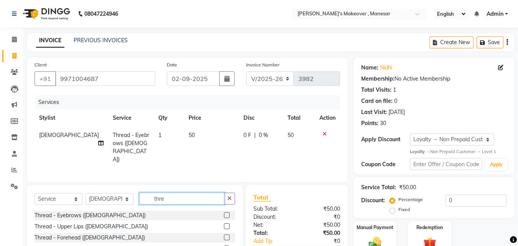
checkbox input "false"
click at [182, 200] on input "thre" at bounding box center [181, 198] width 85 height 12
type input "t"
type input "bra"
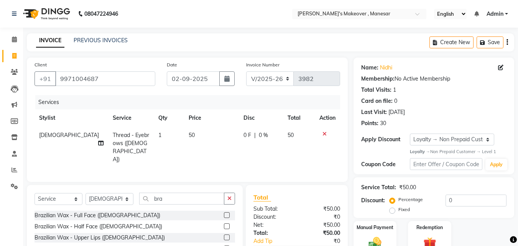
click at [224, 234] on label at bounding box center [227, 237] width 6 height 6
click at [224, 235] on input "checkbox" at bounding box center [226, 237] width 5 height 5
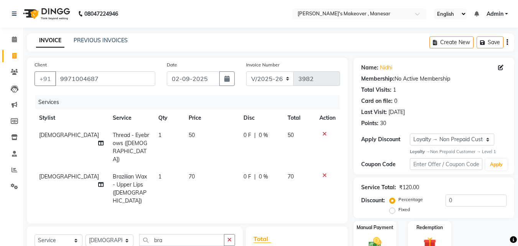
checkbox input "false"
click at [84, 234] on div "Select Service Product Membership Package Voucher Prepaid Gift Card Select Styl…" at bounding box center [135, 243] width 201 height 18
click at [105, 234] on select "Select Stylist Danish Shavej [PERSON_NAME] Krishna [PERSON_NAME] [PERSON_NAME] …" at bounding box center [110, 240] width 48 height 12
select select "14414"
click at [86, 234] on select "Select Stylist Danish Shavej [PERSON_NAME] Krishna [PERSON_NAME] [PERSON_NAME] …" at bounding box center [110, 240] width 48 height 12
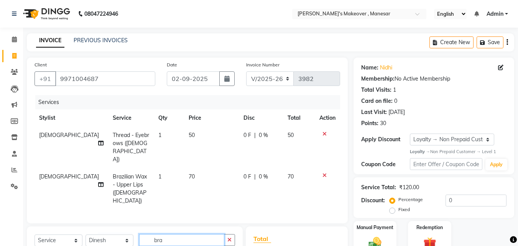
click at [173, 234] on input "bra" at bounding box center [181, 240] width 85 height 12
type input "b"
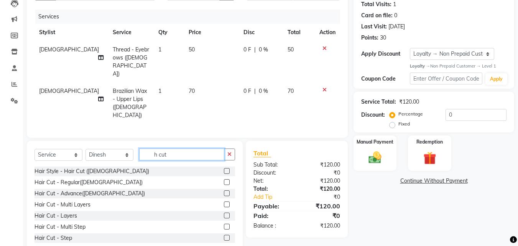
scroll to position [87, 0]
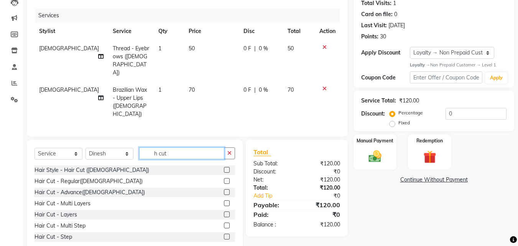
type input "h cut"
click at [224, 211] on label at bounding box center [227, 214] width 6 height 6
click at [224, 212] on input "checkbox" at bounding box center [226, 214] width 5 height 5
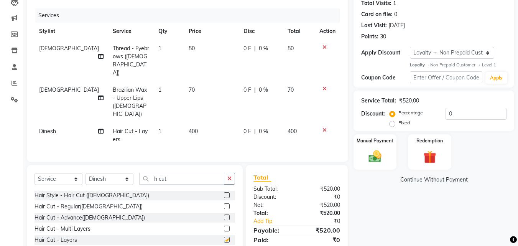
checkbox input "false"
click at [243, 127] on span "0 F" at bounding box center [247, 131] width 8 height 8
select select "14414"
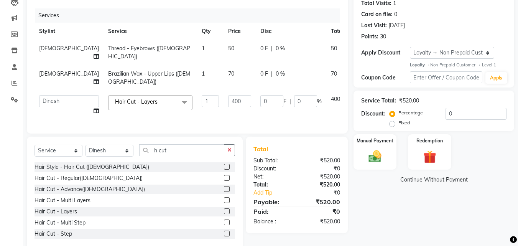
click at [256, 94] on td "0 F | 0 %" at bounding box center [291, 104] width 71 height 29
click at [260, 97] on input "0" at bounding box center [271, 101] width 23 height 12
type input "100"
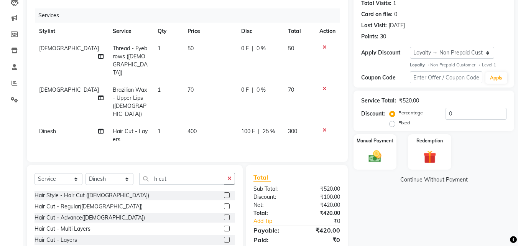
click at [225, 123] on tr "Dinesh Hair Cut - Layers 1 400 100 F | 25 % 300" at bounding box center [188, 135] width 306 height 25
click at [366, 151] on img at bounding box center [374, 156] width 21 height 15
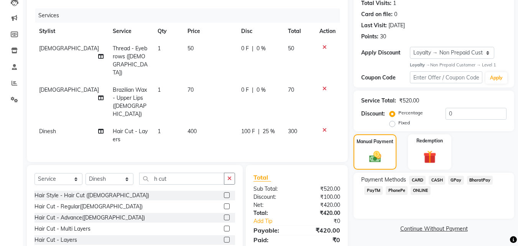
click at [437, 178] on span "CASH" at bounding box center [437, 180] width 16 height 9
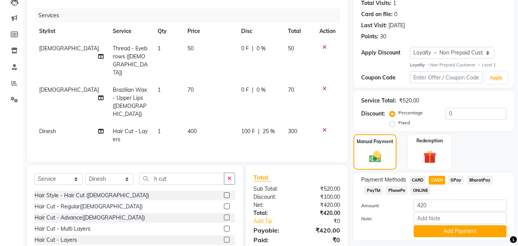
scroll to position [112, 0]
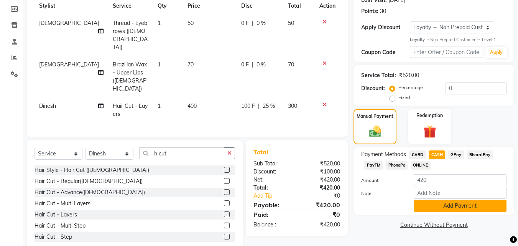
click at [465, 207] on button "Add Payment" at bounding box center [460, 206] width 93 height 12
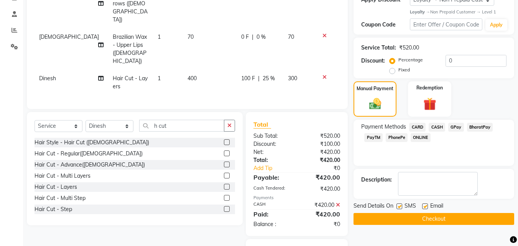
scroll to position [151, 0]
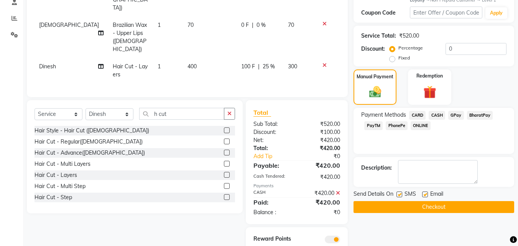
click at [398, 193] on label at bounding box center [399, 194] width 6 height 6
click at [398, 193] on input "checkbox" at bounding box center [398, 194] width 5 height 5
checkbox input "false"
click at [427, 192] on label at bounding box center [425, 194] width 6 height 6
click at [427, 192] on input "checkbox" at bounding box center [424, 194] width 5 height 5
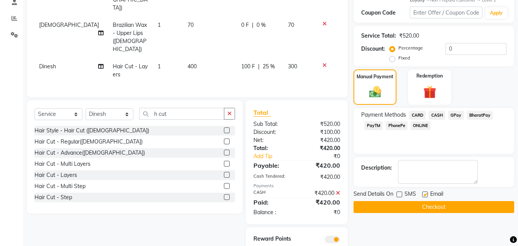
checkbox input "false"
click at [418, 206] on button "Checkout" at bounding box center [434, 207] width 161 height 12
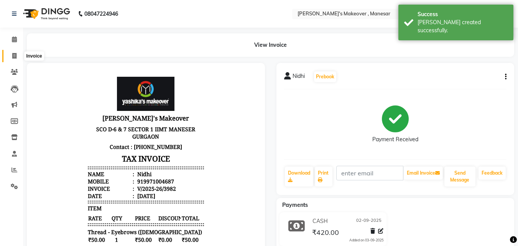
click at [18, 56] on span at bounding box center [14, 56] width 13 height 9
select select "service"
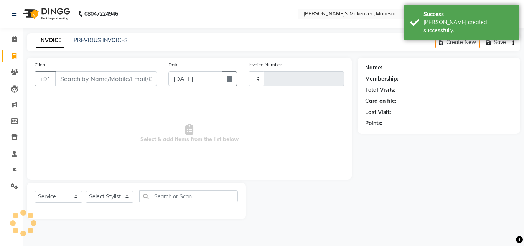
type input "3983"
select select "820"
click at [84, 80] on input "Client" at bounding box center [106, 78] width 102 height 15
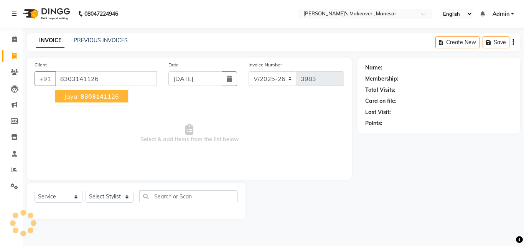
type input "8303141126"
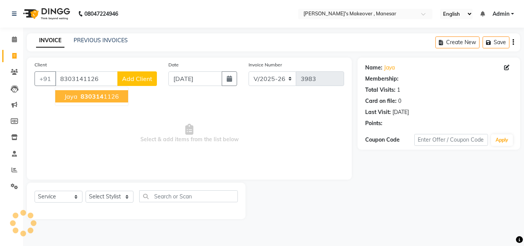
select select "1: Object"
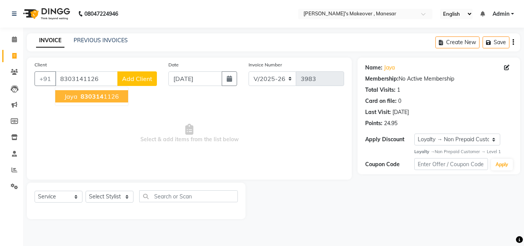
click at [82, 95] on span "830314" at bounding box center [92, 96] width 23 height 8
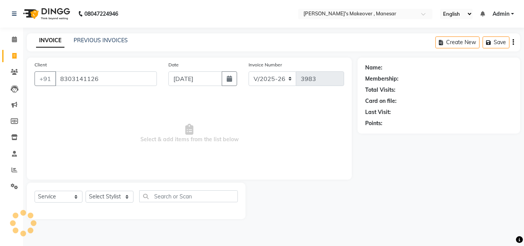
select select "1: Object"
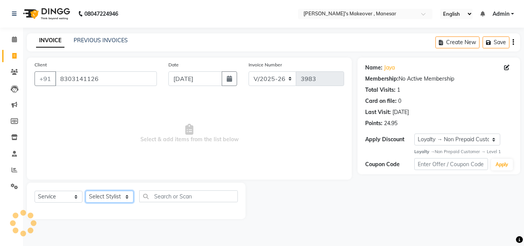
click at [107, 197] on select "Select Stylist Danish Shavej [PERSON_NAME] Krishna [PERSON_NAME] [PERSON_NAME] …" at bounding box center [110, 197] width 48 height 12
select select "79288"
click at [86, 191] on select "Select Stylist Danish Shavej [PERSON_NAME] Krishna [PERSON_NAME] [PERSON_NAME] …" at bounding box center [110, 197] width 48 height 12
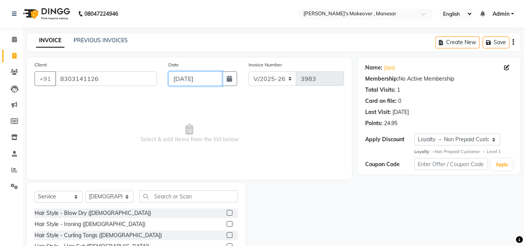
click at [189, 77] on input "[DATE]" at bounding box center [195, 78] width 54 height 15
select select "9"
select select "2025"
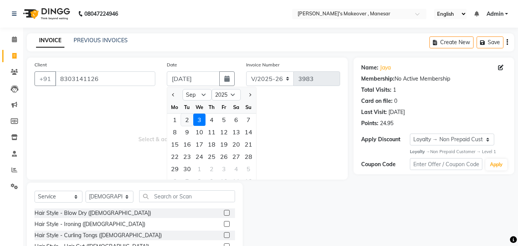
click at [184, 120] on div "2" at bounding box center [187, 119] width 12 height 12
type input "02-09-2025"
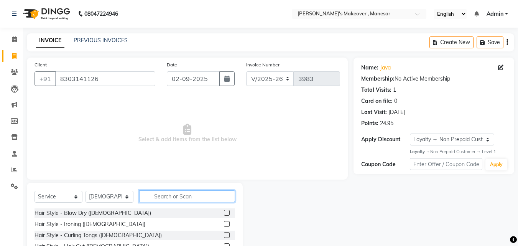
click at [166, 198] on input "text" at bounding box center [187, 196] width 96 height 12
type input "thre"
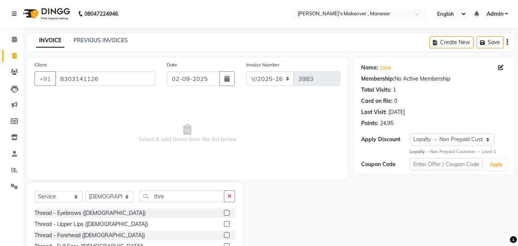
click at [224, 212] on label at bounding box center [227, 213] width 6 height 6
click at [224, 212] on input "checkbox" at bounding box center [226, 212] width 5 height 5
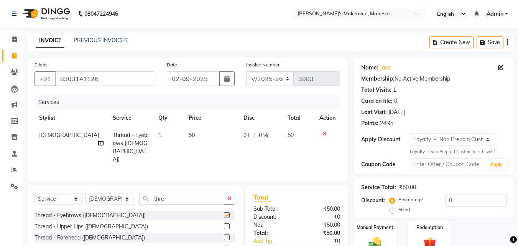
checkbox input "false"
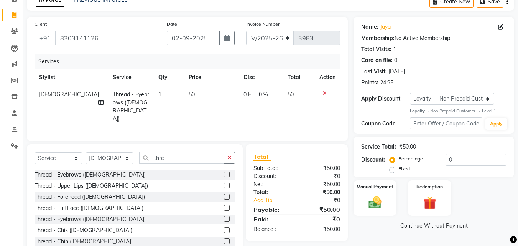
scroll to position [49, 0]
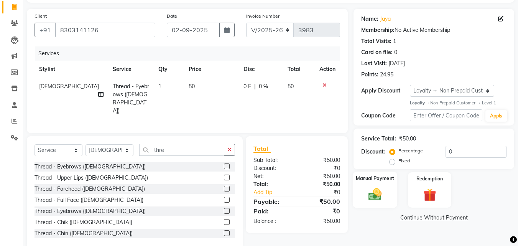
click at [382, 192] on img at bounding box center [374, 194] width 21 height 15
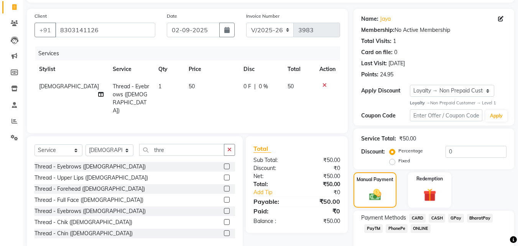
click at [395, 229] on span "PhonePe" at bounding box center [397, 228] width 22 height 9
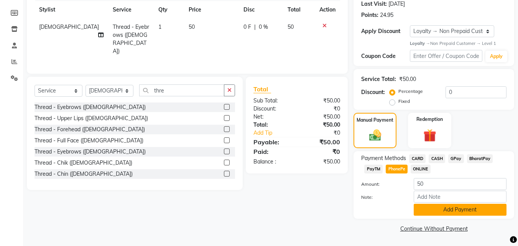
click at [434, 211] on button "Add Payment" at bounding box center [460, 210] width 93 height 12
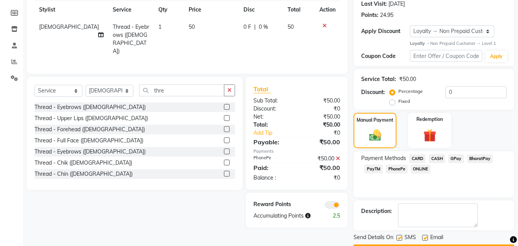
scroll to position [130, 0]
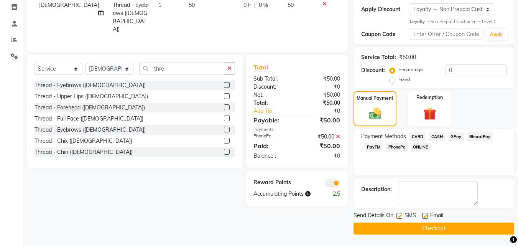
click at [401, 215] on label at bounding box center [399, 216] width 6 height 6
click at [401, 215] on input "checkbox" at bounding box center [398, 216] width 5 height 5
checkbox input "false"
click at [425, 215] on label at bounding box center [425, 216] width 6 height 6
click at [425, 215] on input "checkbox" at bounding box center [424, 216] width 5 height 5
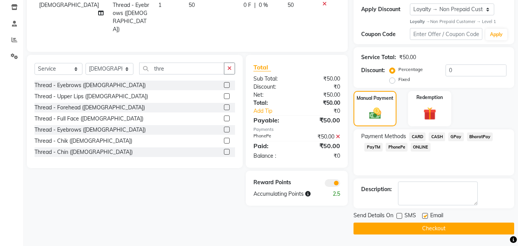
checkbox input "false"
click at [419, 230] on button "Checkout" at bounding box center [434, 228] width 161 height 12
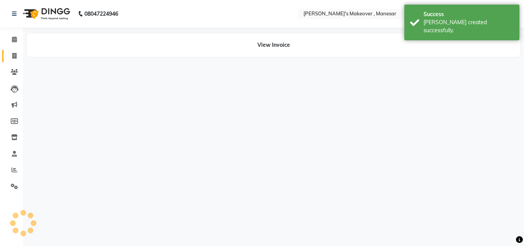
click at [15, 55] on icon at bounding box center [14, 56] width 4 height 6
select select "service"
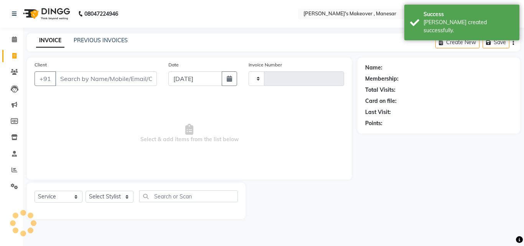
type input "3984"
select select "820"
click at [73, 81] on input "Client" at bounding box center [106, 78] width 102 height 15
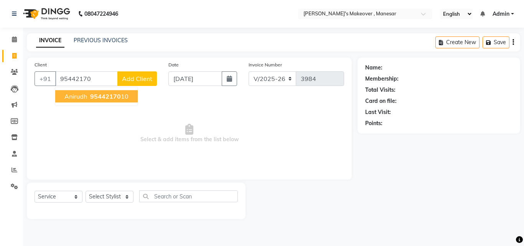
click at [79, 93] on span "Anirudh" at bounding box center [75, 96] width 23 height 8
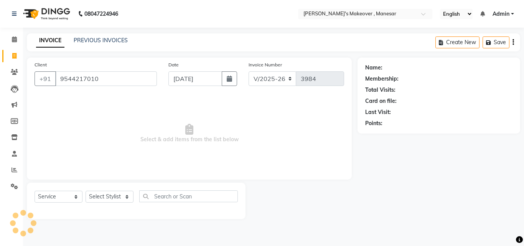
type input "9544217010"
select select "1: Object"
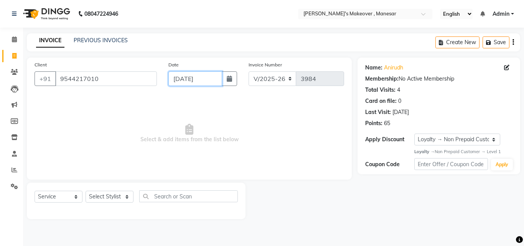
click at [190, 79] on input "[DATE]" at bounding box center [195, 78] width 54 height 15
select select "9"
select select "2025"
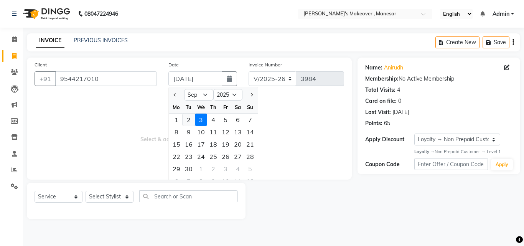
click at [189, 117] on div "2" at bounding box center [189, 119] width 12 height 12
type input "02-09-2025"
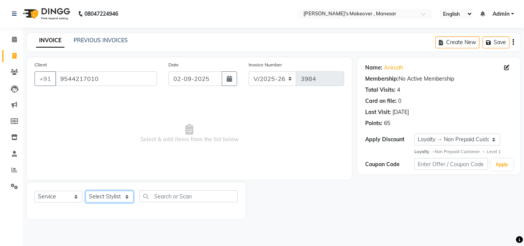
click at [104, 197] on select "Select Stylist Danish Shavej [PERSON_NAME] Krishna [PERSON_NAME] [PERSON_NAME] …" at bounding box center [110, 197] width 48 height 12
click at [109, 194] on select "Select Stylist Danish Shavej [PERSON_NAME] Krishna [PERSON_NAME] [PERSON_NAME] …" at bounding box center [110, 197] width 48 height 12
select select "14417"
click at [86, 191] on select "Select Stylist Danish Shavej [PERSON_NAME] Krishna [PERSON_NAME] [PERSON_NAME] …" at bounding box center [110, 197] width 48 height 12
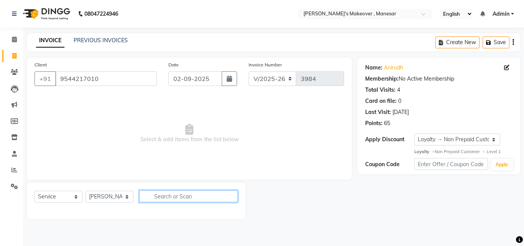
click at [192, 194] on input "text" at bounding box center [188, 196] width 99 height 12
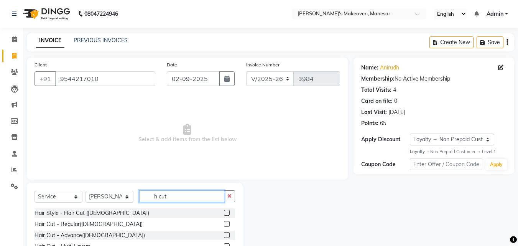
type input "h cut"
click at [224, 223] on label at bounding box center [227, 224] width 6 height 6
click at [224, 223] on input "checkbox" at bounding box center [226, 224] width 5 height 5
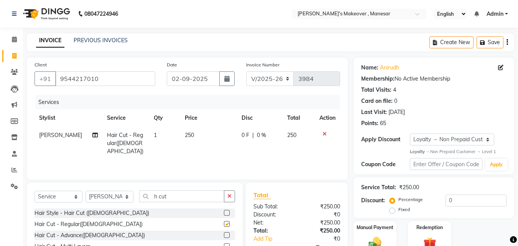
checkbox input "false"
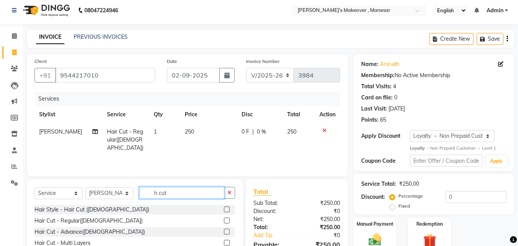
click at [191, 192] on input "h cut" at bounding box center [181, 193] width 85 height 12
type input "h"
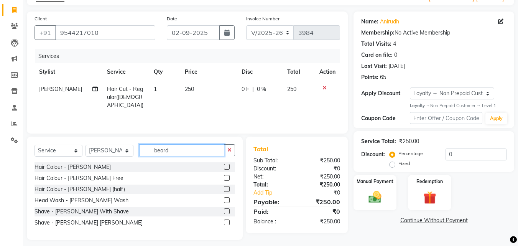
scroll to position [51, 0]
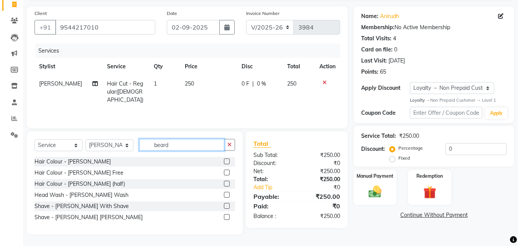
type input "beard"
click at [227, 204] on label at bounding box center [227, 206] width 6 height 6
click at [227, 204] on input "checkbox" at bounding box center [226, 206] width 5 height 5
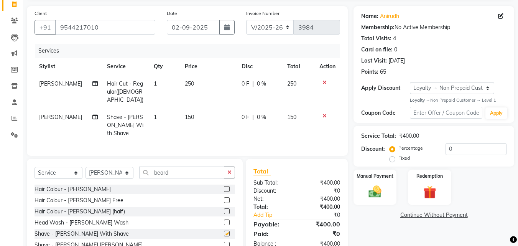
checkbox input "false"
click at [378, 186] on img at bounding box center [374, 191] width 21 height 15
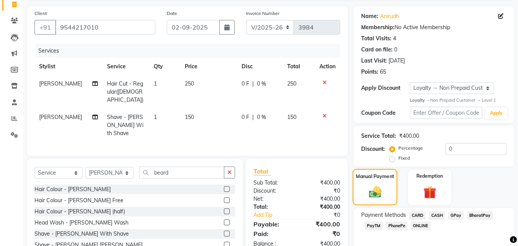
click at [378, 186] on img at bounding box center [375, 192] width 20 height 15
click at [395, 225] on span "PhonePe" at bounding box center [397, 225] width 22 height 9
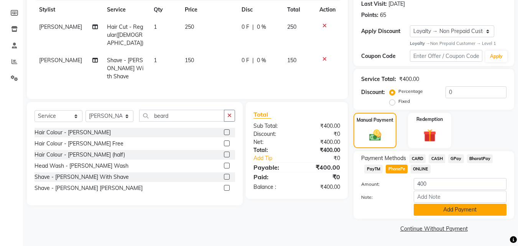
click at [452, 211] on button "Add Payment" at bounding box center [460, 210] width 93 height 12
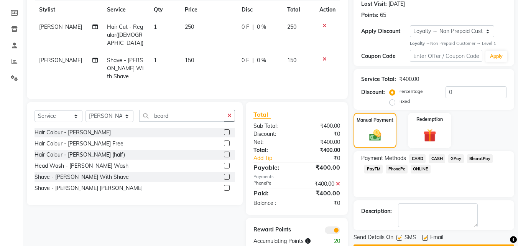
scroll to position [130, 0]
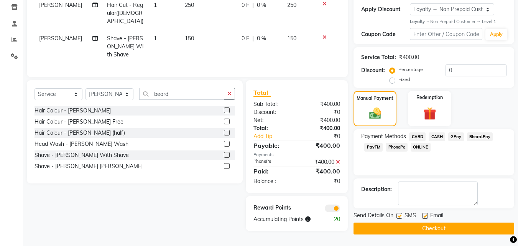
click at [402, 218] on label at bounding box center [399, 216] width 6 height 6
click at [401, 218] on input "checkbox" at bounding box center [398, 216] width 5 height 5
checkbox input "false"
click at [428, 214] on div "Email" at bounding box center [435, 216] width 27 height 10
click at [424, 216] on label at bounding box center [425, 216] width 6 height 6
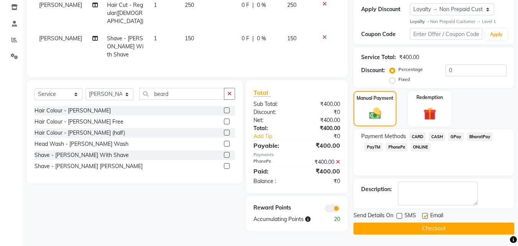
click at [424, 216] on input "checkbox" at bounding box center [424, 216] width 5 height 5
checkbox input "false"
click at [412, 227] on button "Checkout" at bounding box center [434, 228] width 161 height 12
click at [411, 228] on div "Checkout" at bounding box center [434, 228] width 161 height 12
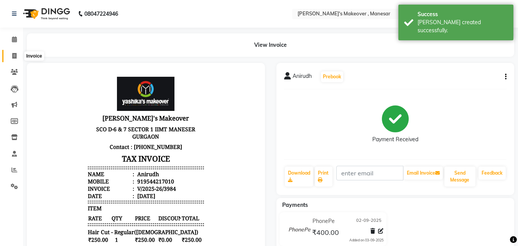
click at [16, 55] on icon at bounding box center [14, 56] width 4 height 6
select select "service"
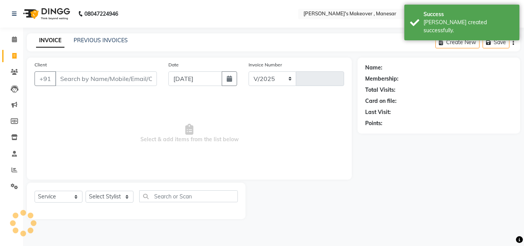
select select "820"
type input "3985"
click at [81, 83] on input "Client" at bounding box center [106, 78] width 102 height 15
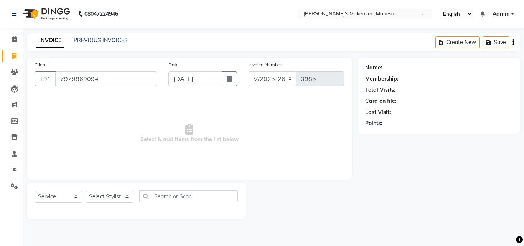
type input "7979869094"
select select "1: Object"
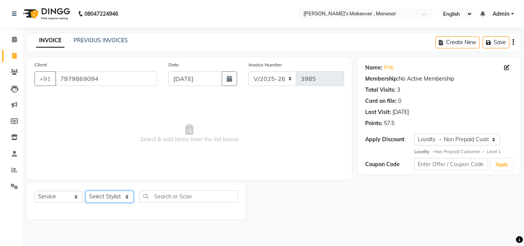
click at [100, 197] on select "Select Stylist Danish Shavej [PERSON_NAME] Krishna [PERSON_NAME] [PERSON_NAME] …" at bounding box center [110, 197] width 48 height 12
select select "79288"
click at [86, 191] on select "Select Stylist Danish Shavej [PERSON_NAME] Krishna [PERSON_NAME] [PERSON_NAME] …" at bounding box center [110, 197] width 48 height 12
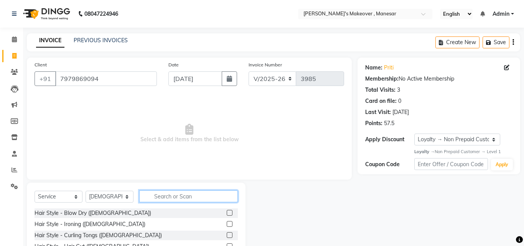
click at [176, 196] on input "text" at bounding box center [188, 196] width 99 height 12
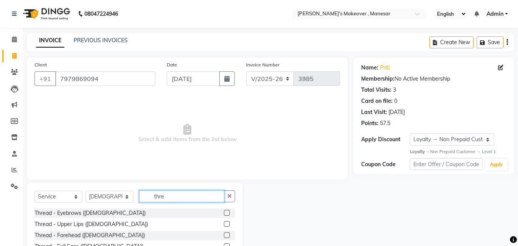
type input "thre"
click at [224, 211] on label at bounding box center [227, 213] width 6 height 6
click at [224, 211] on input "checkbox" at bounding box center [226, 212] width 5 height 5
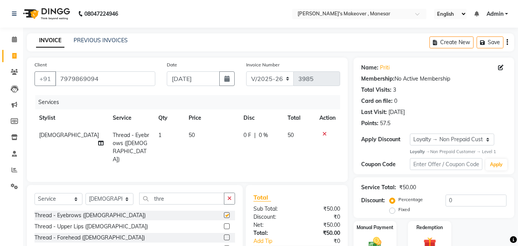
checkbox input "false"
click at [200, 81] on input "[DATE]" at bounding box center [193, 78] width 53 height 15
select select "9"
select select "2025"
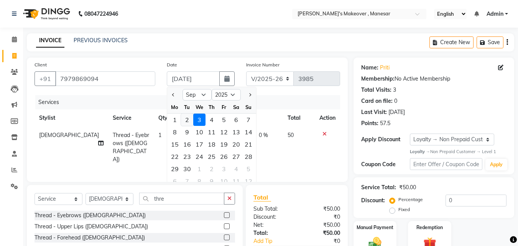
click at [187, 117] on div "2" at bounding box center [187, 119] width 12 height 12
type input "02-09-2025"
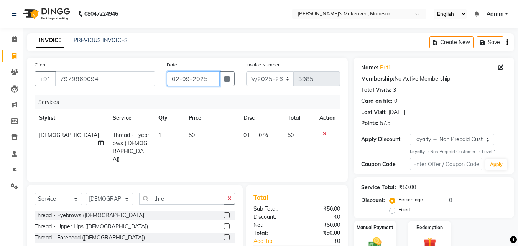
scroll to position [61, 0]
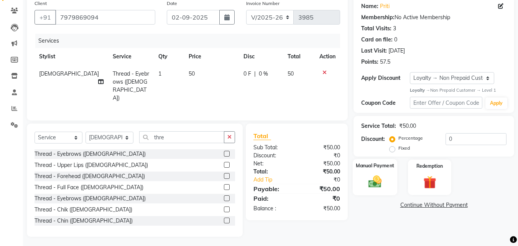
click at [375, 179] on img at bounding box center [374, 181] width 21 height 15
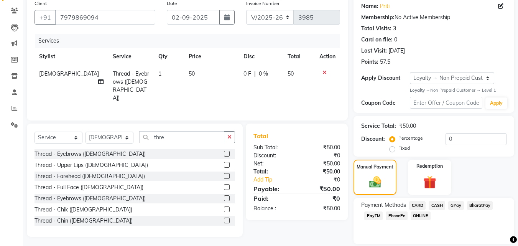
click at [393, 214] on span "PhonePe" at bounding box center [397, 215] width 22 height 9
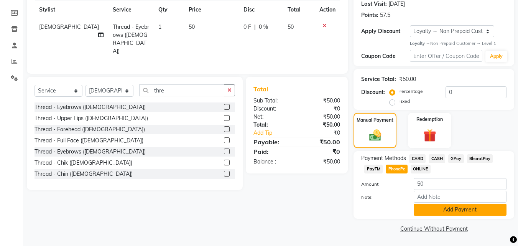
click at [467, 209] on button "Add Payment" at bounding box center [460, 210] width 93 height 12
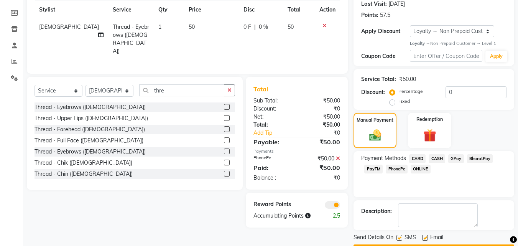
scroll to position [130, 0]
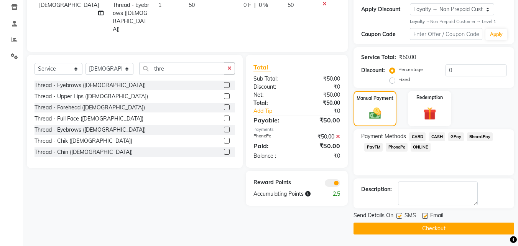
click at [400, 216] on label at bounding box center [399, 216] width 6 height 6
click at [400, 216] on input "checkbox" at bounding box center [398, 216] width 5 height 5
checkbox input "false"
click at [424, 215] on label at bounding box center [425, 216] width 6 height 6
click at [424, 215] on input "checkbox" at bounding box center [424, 216] width 5 height 5
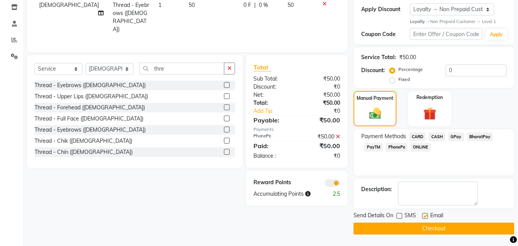
checkbox input "false"
drag, startPoint x: 417, startPoint y: 226, endPoint x: 387, endPoint y: 222, distance: 30.2
click at [414, 228] on button "Checkout" at bounding box center [434, 228] width 161 height 12
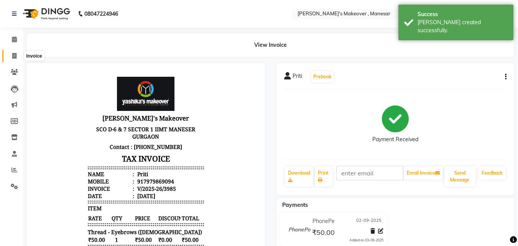
click at [13, 54] on icon at bounding box center [14, 56] width 4 height 6
select select "service"
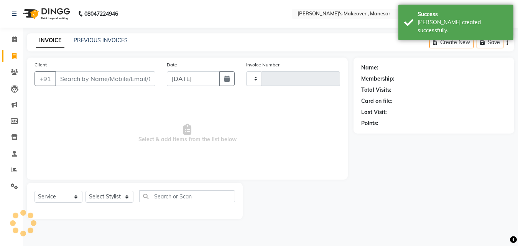
click at [78, 79] on input "Client" at bounding box center [105, 78] width 100 height 15
type input "3986"
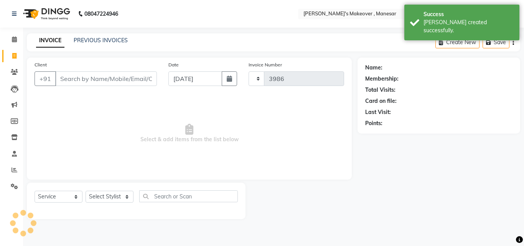
select select "820"
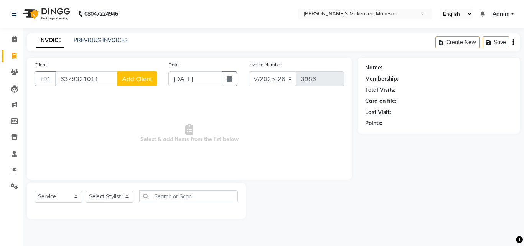
type input "6379321011"
click at [143, 80] on span "Add Client" at bounding box center [137, 79] width 30 height 8
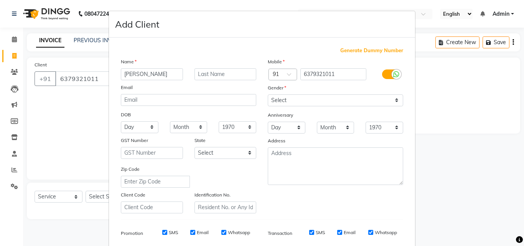
type input "[PERSON_NAME]"
click at [284, 99] on select "Select [DEMOGRAPHIC_DATA] [DEMOGRAPHIC_DATA] Other Prefer Not To Say" at bounding box center [335, 100] width 135 height 12
select select "[DEMOGRAPHIC_DATA]"
click at [268, 94] on select "Select [DEMOGRAPHIC_DATA] [DEMOGRAPHIC_DATA] Other Prefer Not To Say" at bounding box center [335, 100] width 135 height 12
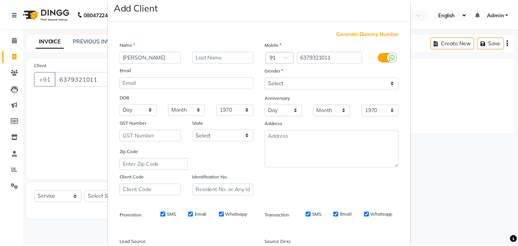
scroll to position [108, 0]
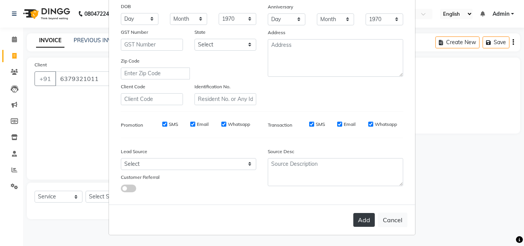
click at [362, 218] on button "Add" at bounding box center [363, 220] width 21 height 14
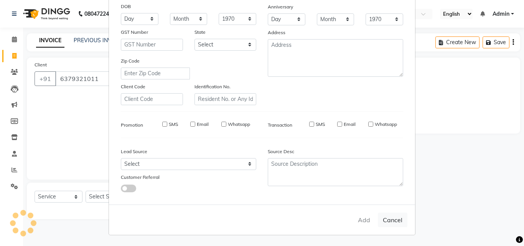
select select
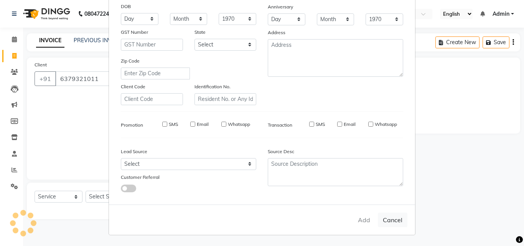
select select
checkbox input "false"
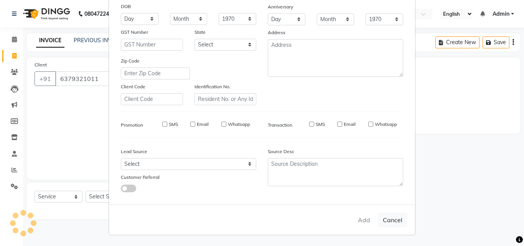
checkbox input "false"
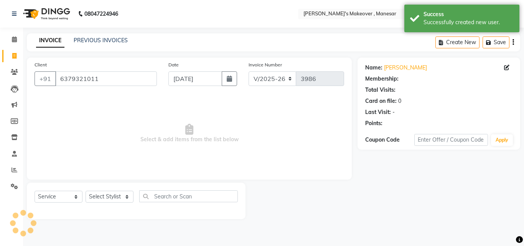
select select "1: Object"
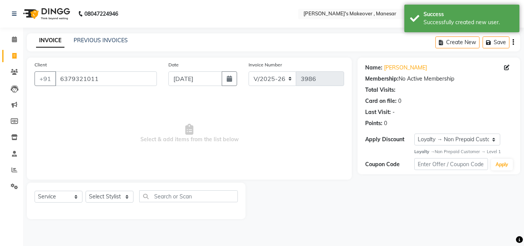
click at [103, 190] on div "Select Service Product Membership Package Voucher Prepaid Gift Card Select Styl…" at bounding box center [136, 201] width 219 height 36
click at [105, 194] on select "Select Stylist Danish Shavej [PERSON_NAME] Krishna [PERSON_NAME] [PERSON_NAME] …" at bounding box center [110, 197] width 48 height 12
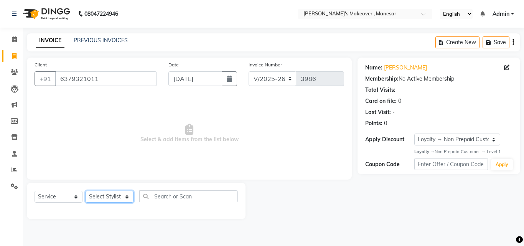
select select "87304"
click at [86, 191] on select "Select Stylist Danish Shavej [PERSON_NAME] Krishna [PERSON_NAME] [PERSON_NAME] …" at bounding box center [110, 197] width 48 height 12
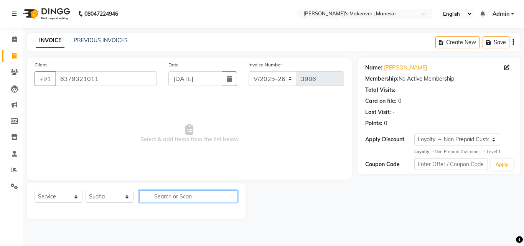
click at [169, 196] on input "text" at bounding box center [188, 196] width 99 height 12
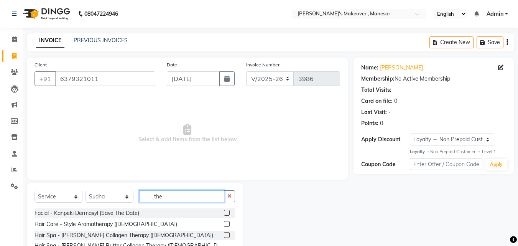
click at [176, 197] on input "the" at bounding box center [181, 196] width 85 height 12
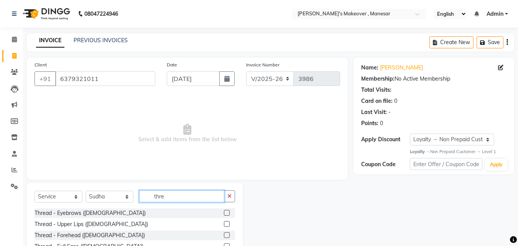
type input "thre"
click at [224, 211] on label at bounding box center [227, 213] width 6 height 6
click at [224, 211] on input "checkbox" at bounding box center [226, 212] width 5 height 5
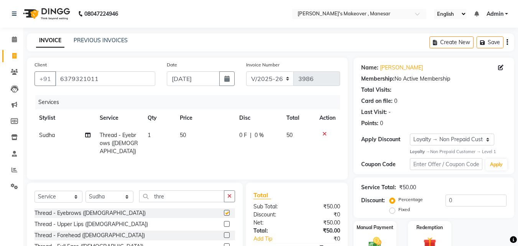
checkbox input "false"
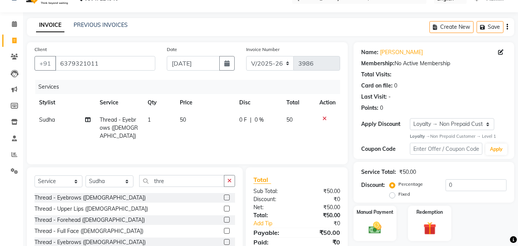
scroll to position [61, 0]
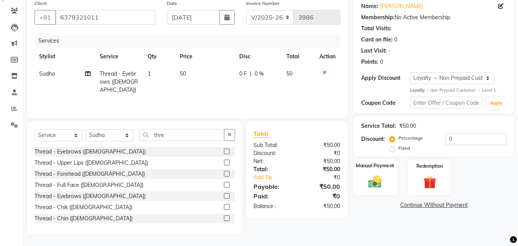
click at [377, 177] on img at bounding box center [374, 181] width 21 height 15
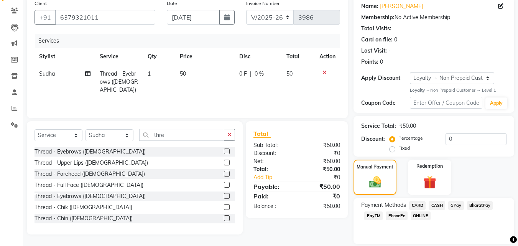
click at [397, 216] on span "PhonePe" at bounding box center [397, 215] width 22 height 9
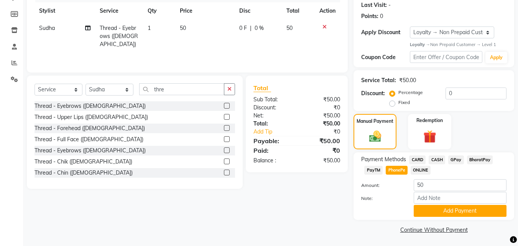
scroll to position [108, 0]
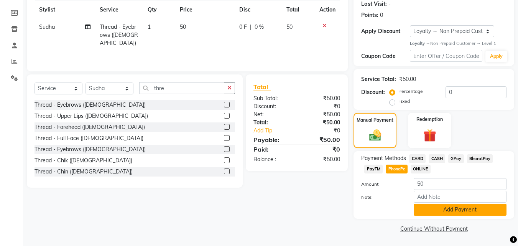
click at [434, 210] on button "Add Payment" at bounding box center [460, 210] width 93 height 12
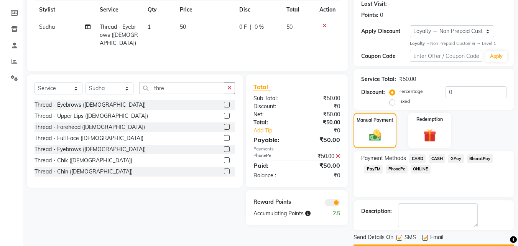
click at [400, 236] on label at bounding box center [399, 238] width 6 height 6
click at [400, 236] on input "checkbox" at bounding box center [398, 237] width 5 height 5
checkbox input "false"
click at [425, 237] on label at bounding box center [425, 238] width 6 height 6
click at [425, 237] on input "checkbox" at bounding box center [424, 237] width 5 height 5
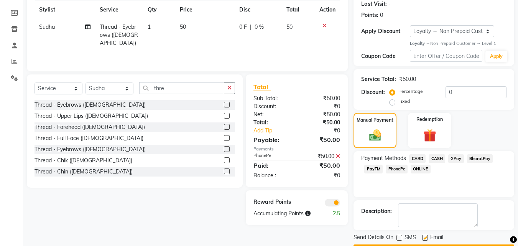
checkbox input "false"
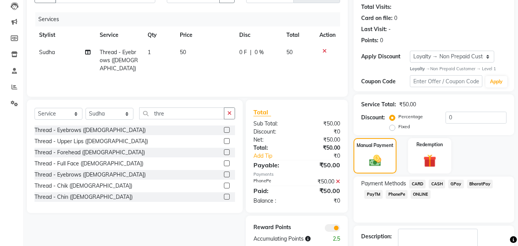
scroll to position [130, 0]
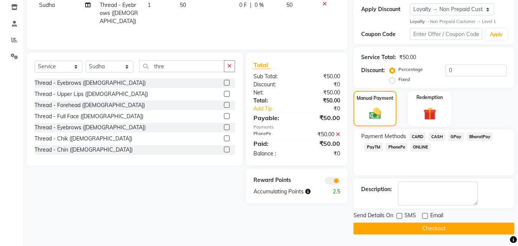
click at [429, 227] on button "Checkout" at bounding box center [434, 228] width 161 height 12
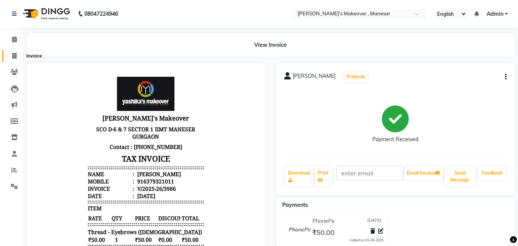
click at [16, 56] on icon at bounding box center [14, 56] width 4 height 6
select select "service"
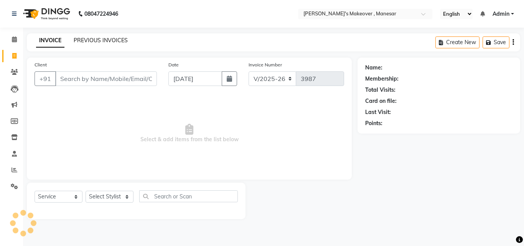
click at [108, 39] on link "PREVIOUS INVOICES" at bounding box center [101, 40] width 54 height 7
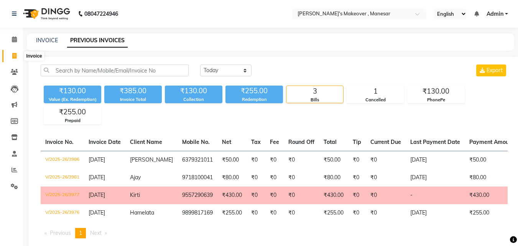
click at [12, 56] on icon at bounding box center [14, 56] width 4 height 6
select select "service"
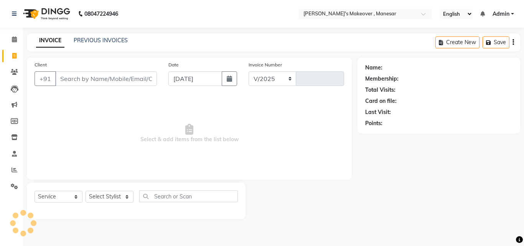
select select "820"
type input "3987"
click at [83, 76] on input "Client" at bounding box center [106, 78] width 102 height 15
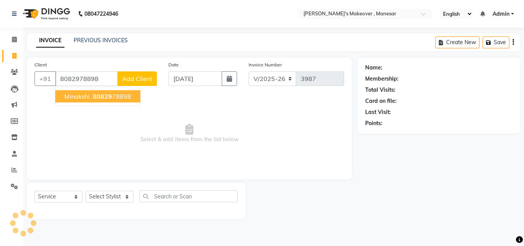
type input "8082978898"
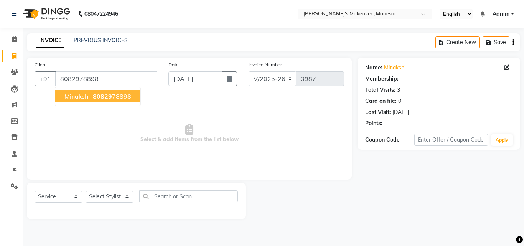
select select "1: Object"
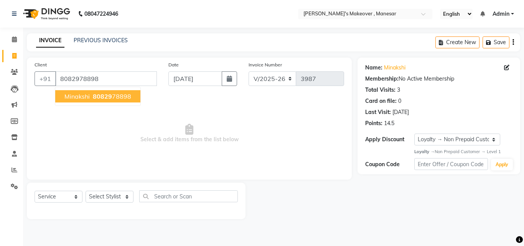
click at [104, 97] on span "80829" at bounding box center [102, 96] width 19 height 8
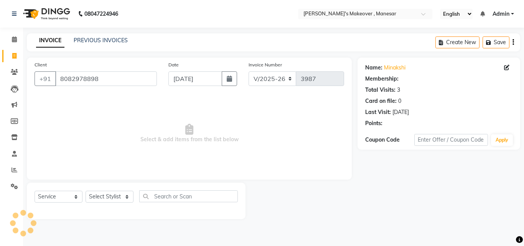
select select "1: Object"
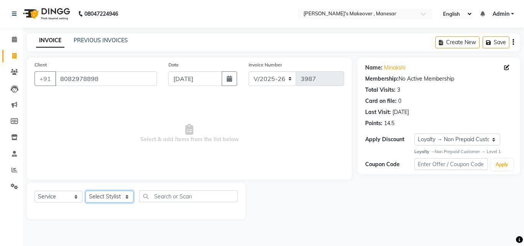
click at [108, 193] on select "Select Stylist Danish Shavej [PERSON_NAME] Krishna [PERSON_NAME] [PERSON_NAME] …" at bounding box center [110, 197] width 48 height 12
select select "40154"
click at [86, 191] on select "Select Stylist Danish Shavej [PERSON_NAME] Krishna [PERSON_NAME] [PERSON_NAME] …" at bounding box center [110, 197] width 48 height 12
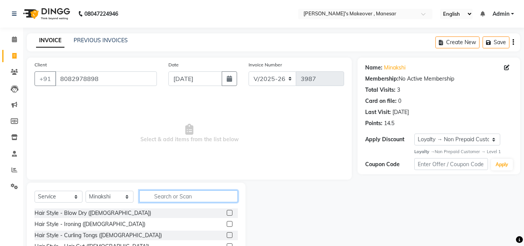
click at [169, 196] on input "text" at bounding box center [188, 196] width 99 height 12
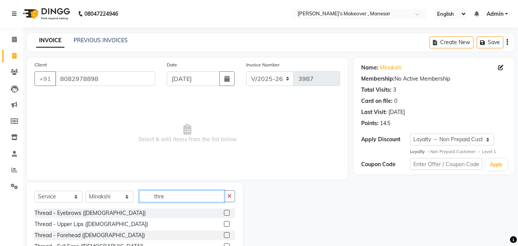
type input "thre"
click at [224, 212] on label at bounding box center [227, 213] width 6 height 6
click at [224, 212] on input "checkbox" at bounding box center [226, 212] width 5 height 5
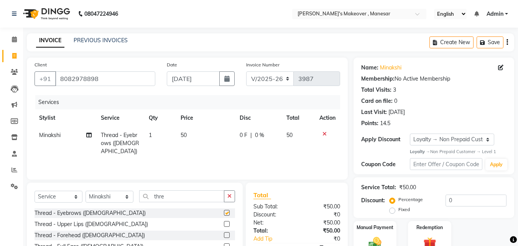
checkbox input "false"
click at [224, 222] on label at bounding box center [227, 224] width 6 height 6
click at [224, 222] on input "checkbox" at bounding box center [226, 224] width 5 height 5
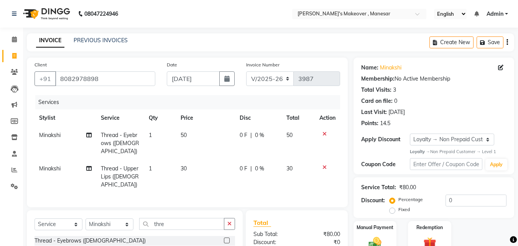
checkbox input "false"
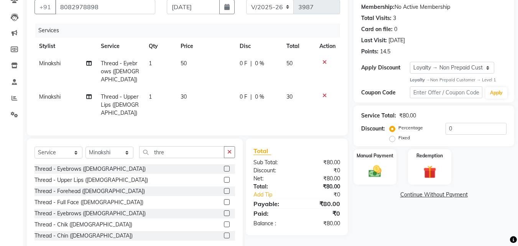
scroll to position [79, 0]
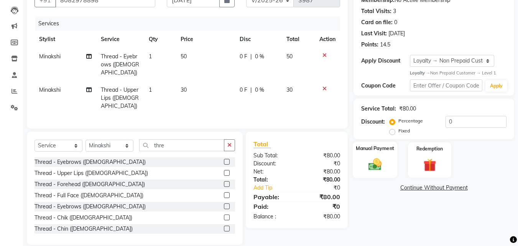
click at [372, 160] on img at bounding box center [374, 164] width 21 height 15
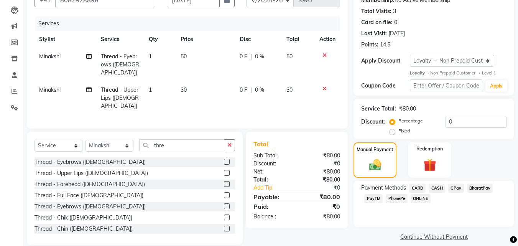
click at [392, 201] on span "PhonePe" at bounding box center [397, 198] width 22 height 9
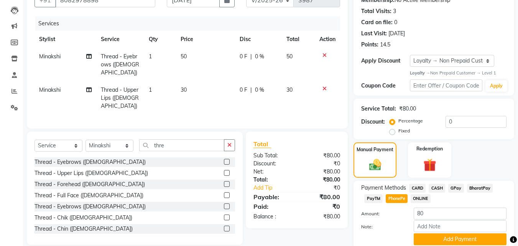
scroll to position [108, 0]
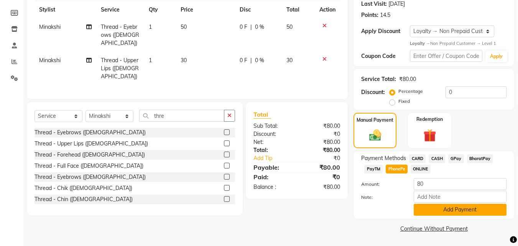
click at [459, 211] on button "Add Payment" at bounding box center [460, 210] width 93 height 12
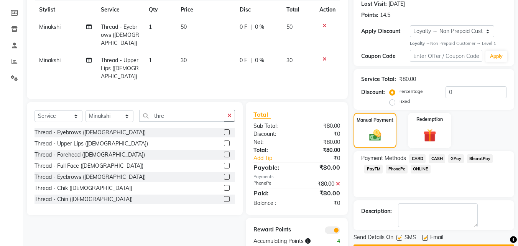
scroll to position [130, 0]
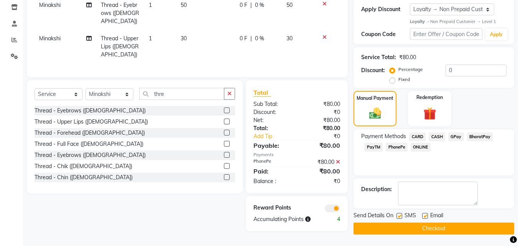
click at [398, 217] on label at bounding box center [399, 216] width 6 height 6
click at [398, 217] on input "checkbox" at bounding box center [398, 216] width 5 height 5
checkbox input "false"
click at [423, 216] on label at bounding box center [425, 216] width 6 height 6
click at [423, 216] on input "checkbox" at bounding box center [424, 216] width 5 height 5
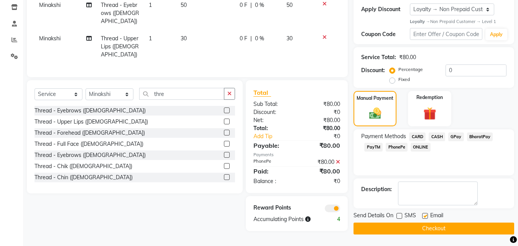
checkbox input "false"
click at [419, 227] on button "Checkout" at bounding box center [434, 228] width 161 height 12
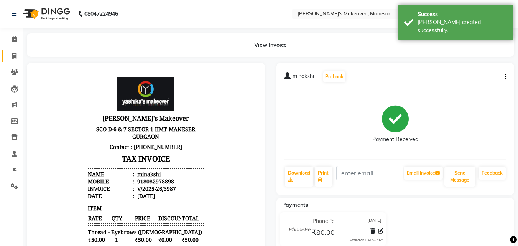
click at [14, 60] on link "Invoice" at bounding box center [11, 56] width 18 height 13
select select "service"
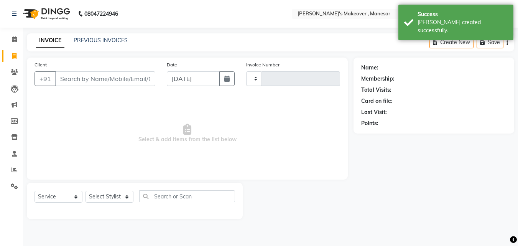
type input "3988"
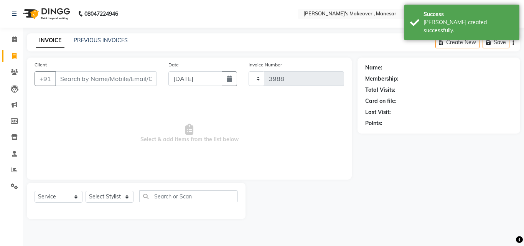
select select "820"
click at [85, 79] on input "Client" at bounding box center [106, 78] width 102 height 15
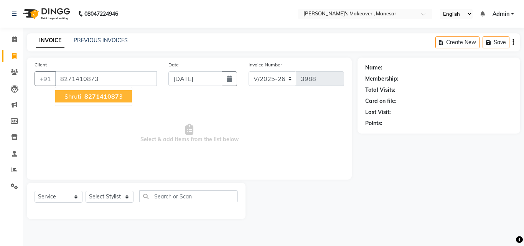
type input "8271410873"
select select "1: Object"
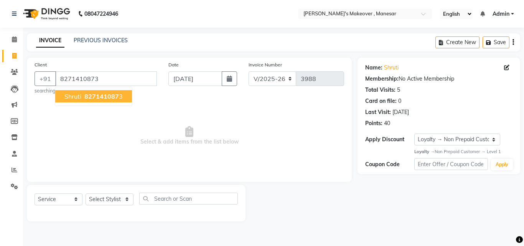
click at [98, 97] on span "827141087" at bounding box center [101, 96] width 35 height 8
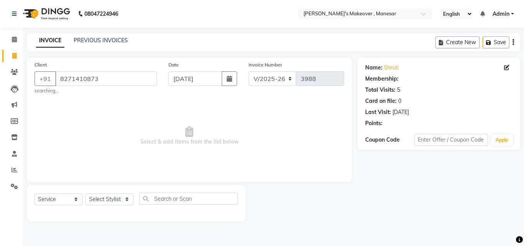
select select "1: Object"
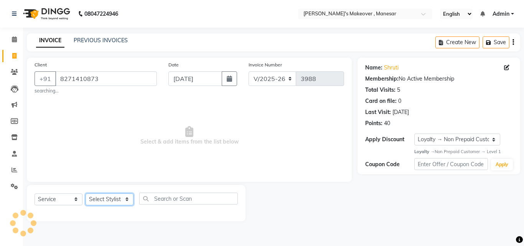
click at [107, 196] on select "Select Stylist Danish Shavej [PERSON_NAME] Krishna [PERSON_NAME] [PERSON_NAME] …" at bounding box center [110, 199] width 48 height 12
select select "63321"
click at [86, 193] on select "Select Stylist Danish Shavej [PERSON_NAME] Krishna [PERSON_NAME] [PERSON_NAME] …" at bounding box center [110, 199] width 48 height 12
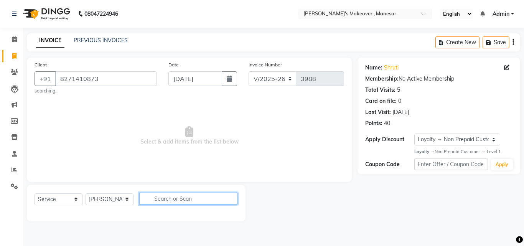
click at [163, 196] on input "text" at bounding box center [188, 198] width 99 height 12
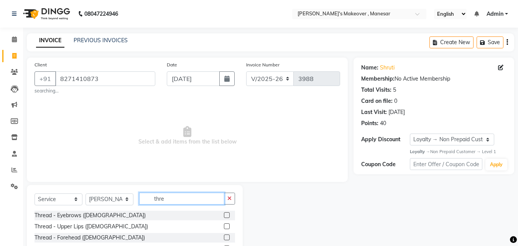
type input "thre"
click at [224, 215] on label at bounding box center [227, 215] width 6 height 6
click at [224, 215] on input "checkbox" at bounding box center [226, 215] width 5 height 5
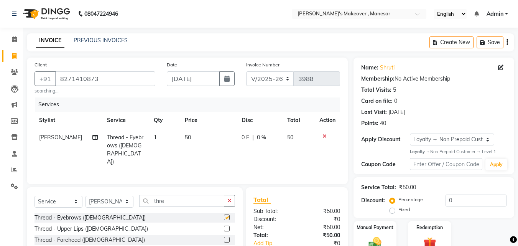
checkbox input "false"
click at [224, 227] on label at bounding box center [227, 228] width 6 height 6
click at [224, 227] on input "checkbox" at bounding box center [226, 228] width 5 height 5
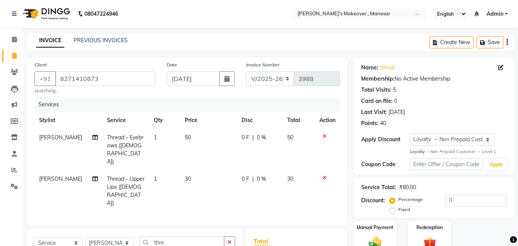
checkbox input "false"
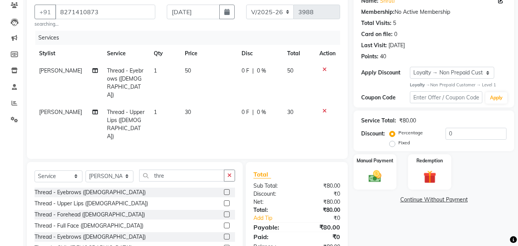
scroll to position [81, 0]
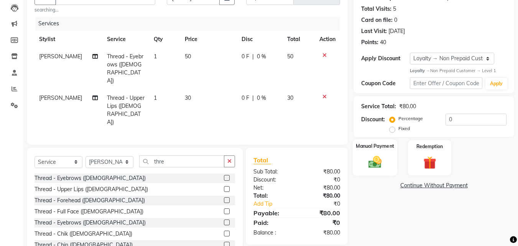
click at [381, 163] on img at bounding box center [374, 162] width 21 height 15
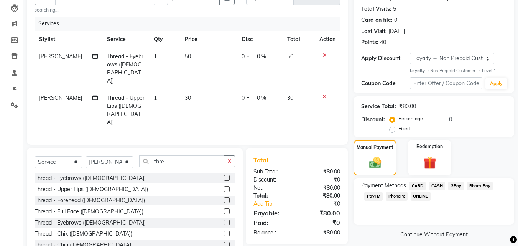
drag, startPoint x: 395, startPoint y: 196, endPoint x: 400, endPoint y: 196, distance: 4.6
click at [395, 196] on span "PhonePe" at bounding box center [397, 196] width 22 height 9
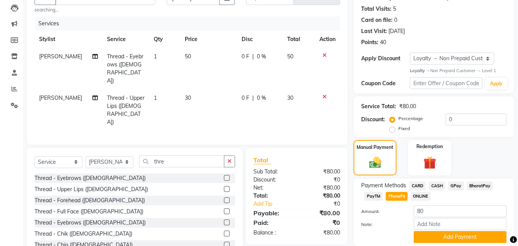
scroll to position [108, 0]
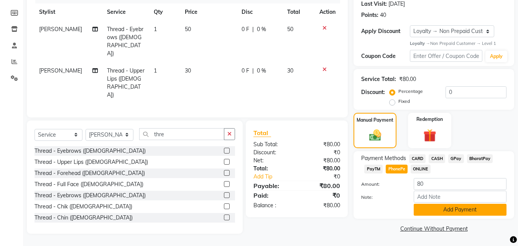
click at [452, 209] on button "Add Payment" at bounding box center [460, 210] width 93 height 12
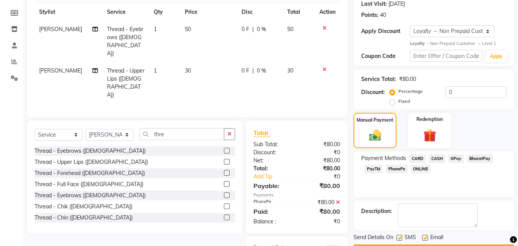
scroll to position [130, 0]
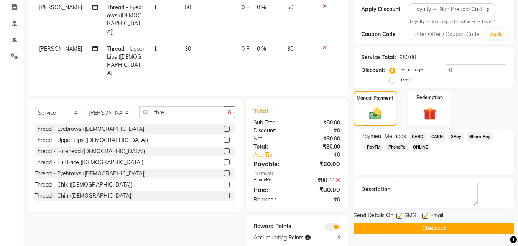
click at [397, 213] on label at bounding box center [399, 216] width 6 height 6
click at [397, 214] on input "checkbox" at bounding box center [398, 216] width 5 height 5
checkbox input "false"
click at [426, 215] on label at bounding box center [425, 216] width 6 height 6
click at [426, 215] on input "checkbox" at bounding box center [424, 216] width 5 height 5
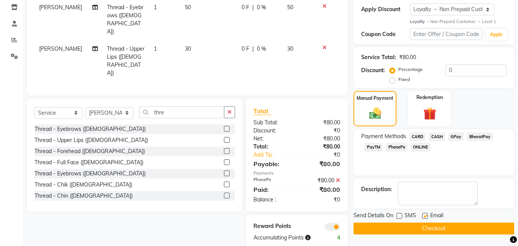
checkbox input "false"
click at [417, 234] on main "INVOICE PREVIOUS INVOICES Create New Save Client [PHONE_NUMBER] searching... Da…" at bounding box center [270, 81] width 495 height 357
click at [391, 227] on button "Checkout" at bounding box center [434, 228] width 161 height 12
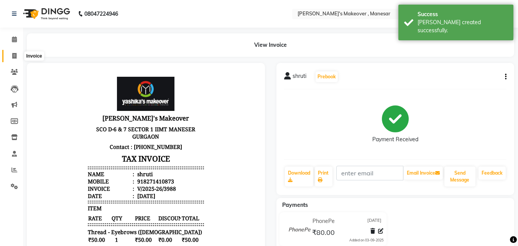
click at [16, 56] on icon at bounding box center [14, 56] width 4 height 6
select select "service"
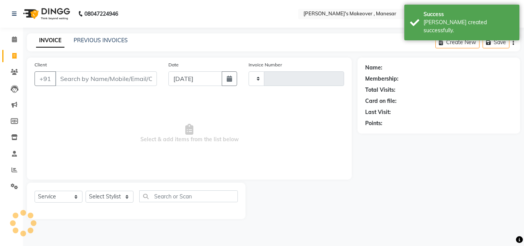
type input "3989"
select select "820"
click at [72, 78] on input "Client" at bounding box center [106, 78] width 102 height 15
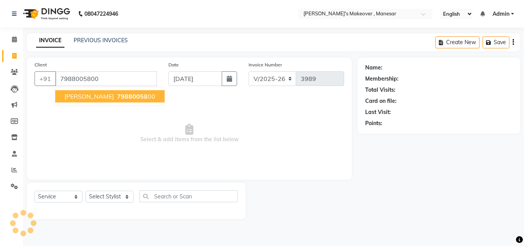
type input "7988005800"
select select "1: Object"
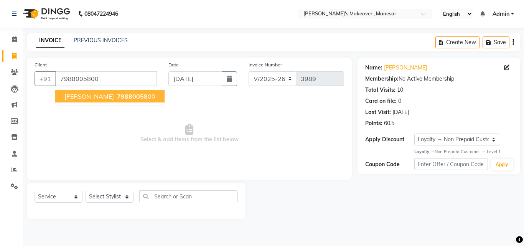
click at [95, 100] on button "[PERSON_NAME] 79880058 00" at bounding box center [109, 96] width 109 height 12
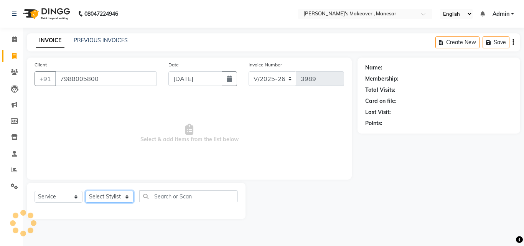
click at [110, 199] on select "Select Stylist Danish Shavej [PERSON_NAME] Krishna [PERSON_NAME] [PERSON_NAME] …" at bounding box center [110, 197] width 48 height 12
select select "1: Object"
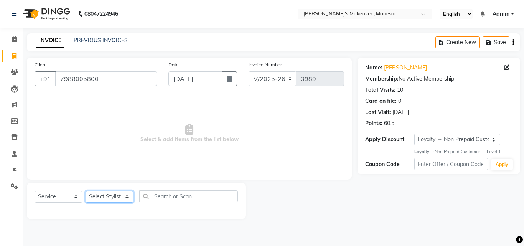
select select "79288"
click at [86, 191] on select "Select Stylist Danish Shavej [PERSON_NAME] Krishna [PERSON_NAME] [PERSON_NAME] …" at bounding box center [110, 197] width 48 height 12
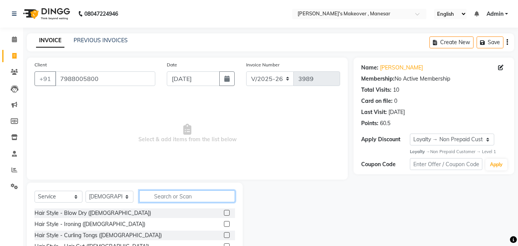
click at [167, 193] on input "text" at bounding box center [187, 196] width 96 height 12
type input "thre"
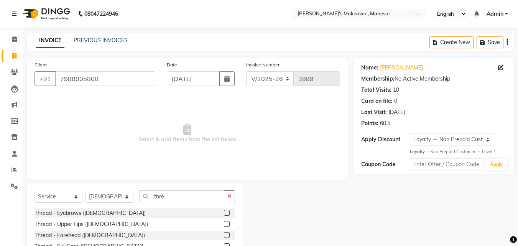
click at [224, 212] on label at bounding box center [227, 213] width 6 height 6
click at [224, 212] on input "checkbox" at bounding box center [226, 212] width 5 height 5
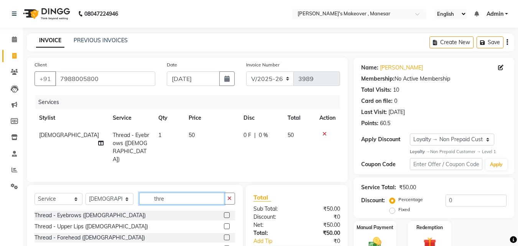
checkbox input "false"
click at [174, 199] on input "thre" at bounding box center [181, 198] width 85 height 12
type input "t"
type input "bra"
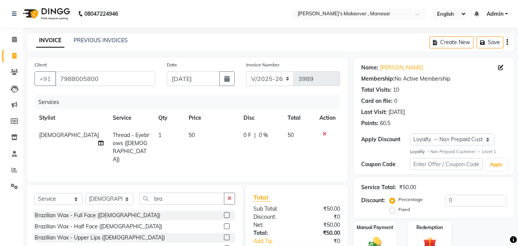
click at [224, 234] on label at bounding box center [227, 237] width 6 height 6
click at [224, 235] on input "checkbox" at bounding box center [226, 237] width 5 height 5
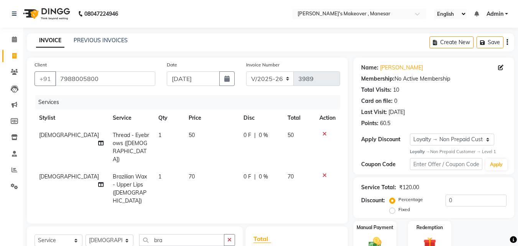
checkbox input "false"
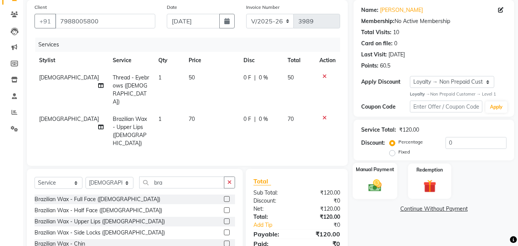
click at [366, 179] on img at bounding box center [374, 185] width 21 height 15
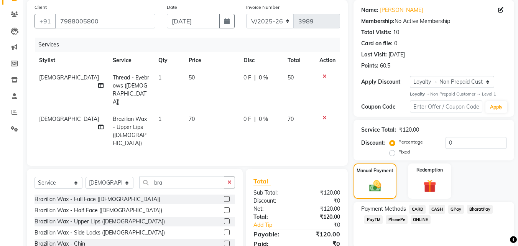
click at [436, 208] on span "CASH" at bounding box center [437, 209] width 16 height 9
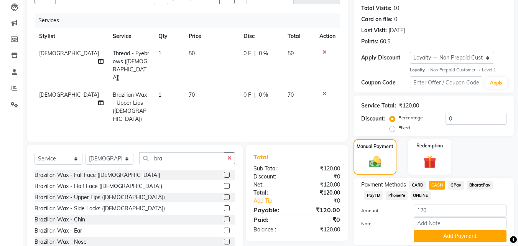
scroll to position [95, 0]
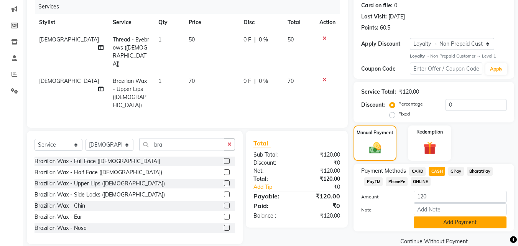
click at [452, 224] on button "Add Payment" at bounding box center [460, 222] width 93 height 12
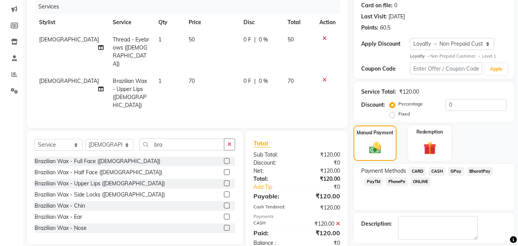
scroll to position [135, 0]
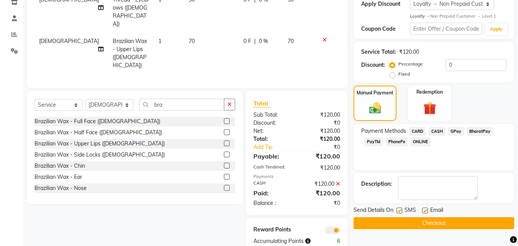
click at [397, 211] on label at bounding box center [399, 210] width 6 height 6
click at [397, 211] on input "checkbox" at bounding box center [398, 210] width 5 height 5
checkbox input "false"
click at [426, 210] on label at bounding box center [425, 210] width 6 height 6
click at [426, 210] on input "checkbox" at bounding box center [424, 210] width 5 height 5
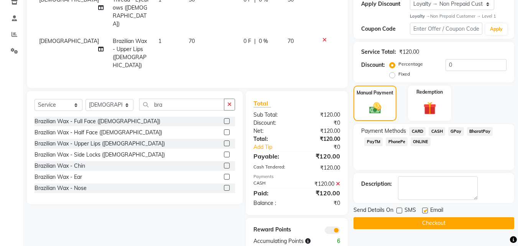
checkbox input "false"
click at [423, 218] on button "Checkout" at bounding box center [434, 223] width 161 height 12
click at [423, 218] on div "Checkout" at bounding box center [434, 223] width 161 height 12
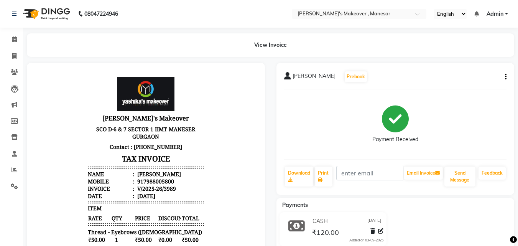
click at [423, 218] on div "CASH [DATE] ₹120.00 Added on [DATE]" at bounding box center [396, 230] width 250 height 37
drag, startPoint x: 423, startPoint y: 218, endPoint x: 421, endPoint y: 214, distance: 5.1
click at [423, 219] on div "CASH [DATE] ₹120.00 Added on [DATE]" at bounding box center [396, 230] width 250 height 37
click at [12, 55] on icon at bounding box center [14, 56] width 4 height 6
select select "service"
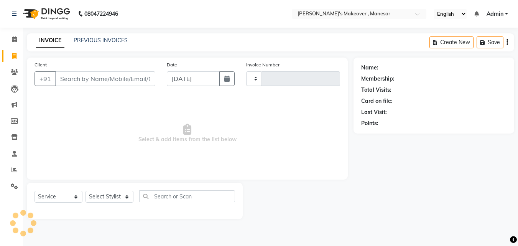
type input "3990"
select select "820"
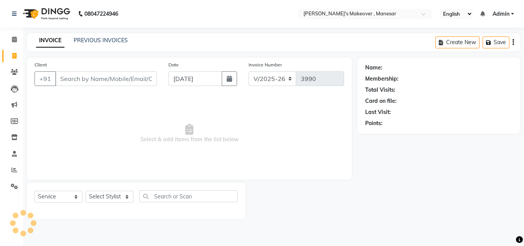
click at [90, 79] on input "Client" at bounding box center [106, 78] width 102 height 15
type input "8210328962"
select select "1: Object"
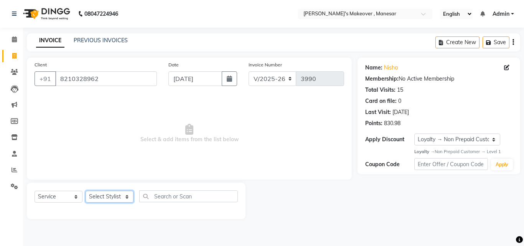
click at [110, 196] on select "Select Stylist Danish Shavej [PERSON_NAME] Krishna [PERSON_NAME] [PERSON_NAME] …" at bounding box center [110, 197] width 48 height 12
select select "87304"
click at [86, 191] on select "Select Stylist Danish Shavej [PERSON_NAME] Krishna [PERSON_NAME] [PERSON_NAME] …" at bounding box center [110, 197] width 48 height 12
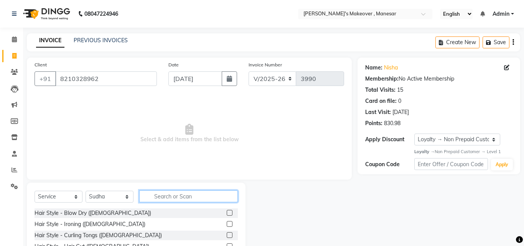
click at [161, 196] on input "text" at bounding box center [188, 196] width 99 height 12
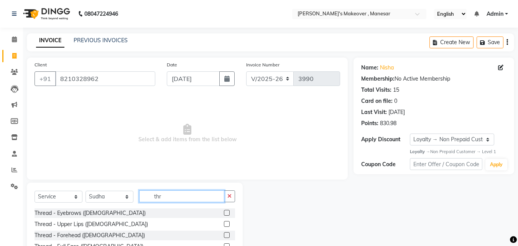
type input "thr"
click at [224, 211] on label at bounding box center [227, 213] width 6 height 6
click at [224, 211] on input "checkbox" at bounding box center [226, 212] width 5 height 5
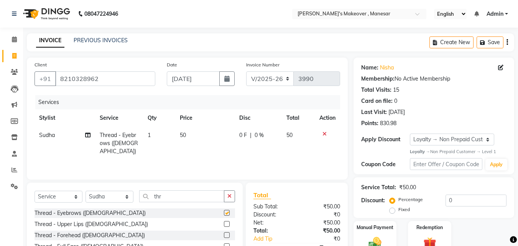
checkbox input "false"
click at [224, 233] on label at bounding box center [227, 235] width 6 height 6
click at [224, 233] on input "checkbox" at bounding box center [226, 235] width 5 height 5
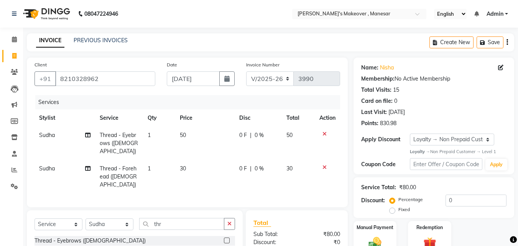
checkbox input "false"
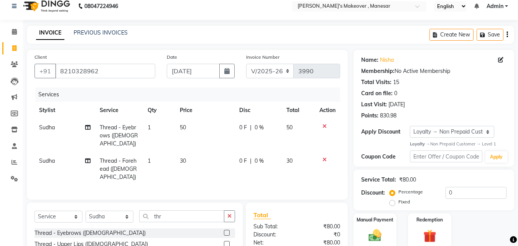
scroll to position [26, 0]
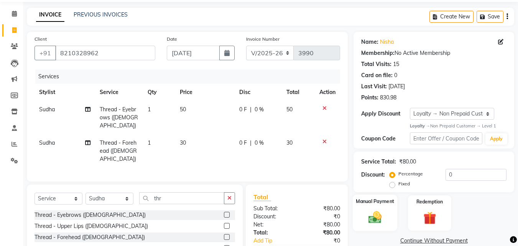
click at [376, 205] on div "Manual Payment" at bounding box center [375, 212] width 45 height 36
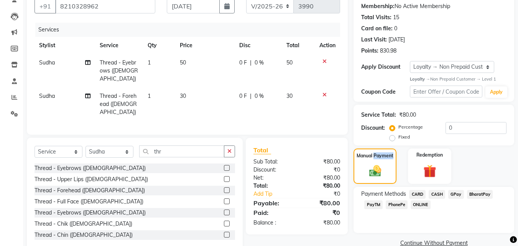
scroll to position [87, 0]
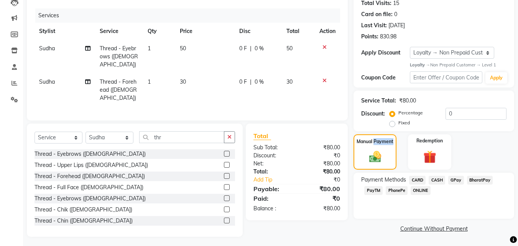
click at [395, 191] on span "PhonePe" at bounding box center [397, 190] width 22 height 9
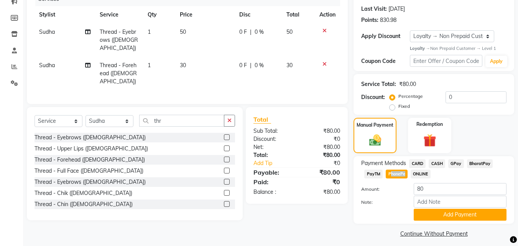
scroll to position [104, 0]
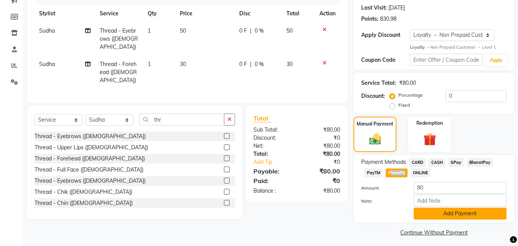
click at [455, 212] on button "Add Payment" at bounding box center [460, 213] width 93 height 12
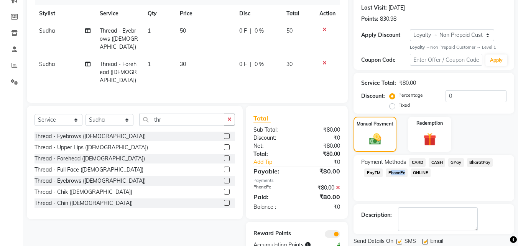
scroll to position [130, 0]
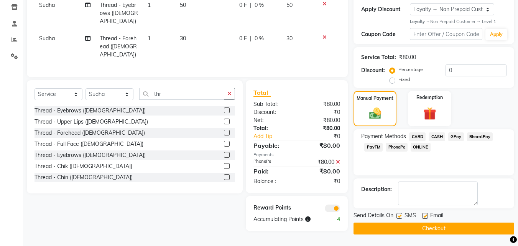
click at [398, 216] on label at bounding box center [399, 216] width 6 height 6
click at [398, 216] on input "checkbox" at bounding box center [398, 216] width 5 height 5
checkbox input "false"
click at [426, 217] on label at bounding box center [425, 216] width 6 height 6
click at [426, 217] on input "checkbox" at bounding box center [424, 216] width 5 height 5
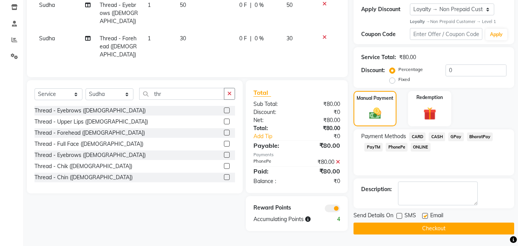
checkbox input "false"
click at [424, 232] on button "Checkout" at bounding box center [434, 228] width 161 height 12
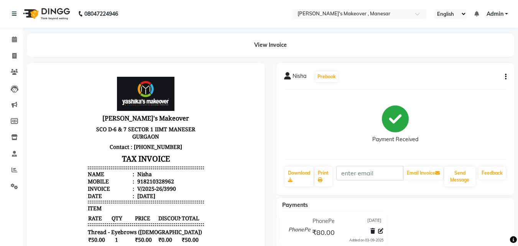
click at [259, 181] on div at bounding box center [146, 208] width 238 height 291
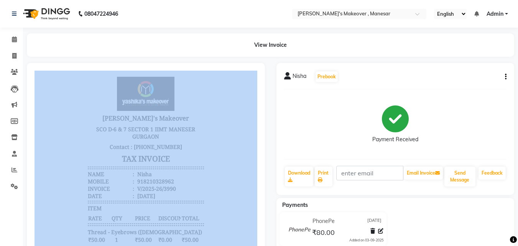
click at [259, 181] on div at bounding box center [146, 208] width 238 height 291
click at [16, 55] on icon at bounding box center [14, 56] width 4 height 6
select select "service"
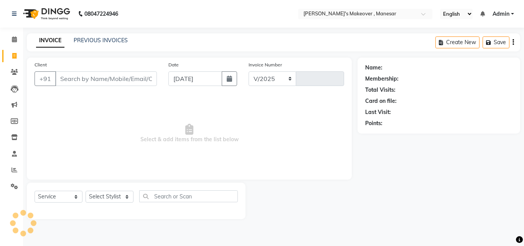
select select "820"
type input "3991"
click at [86, 82] on input "Client" at bounding box center [106, 78] width 102 height 15
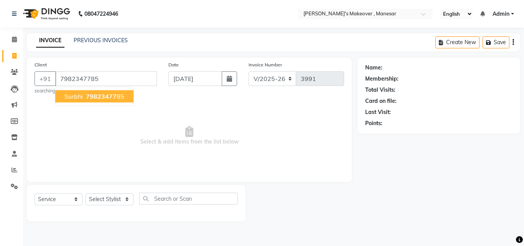
type input "7982347785"
select select "1: Object"
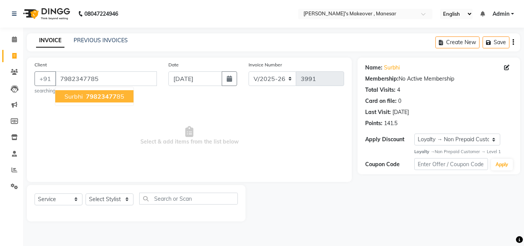
click at [99, 99] on span "79823477" at bounding box center [101, 96] width 31 height 8
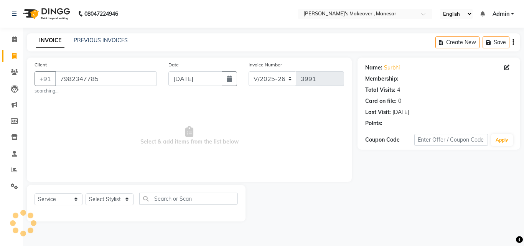
select select "1: Object"
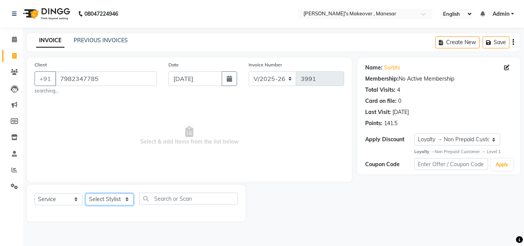
click at [94, 201] on select "Select Stylist Danish Shavej [PERSON_NAME] Krishna [PERSON_NAME] [PERSON_NAME] …" at bounding box center [110, 199] width 48 height 12
select select "57968"
click at [86, 193] on select "Select Stylist Danish Shavej [PERSON_NAME] Krishna [PERSON_NAME] [PERSON_NAME] …" at bounding box center [110, 199] width 48 height 12
click at [186, 195] on input "text" at bounding box center [188, 198] width 99 height 12
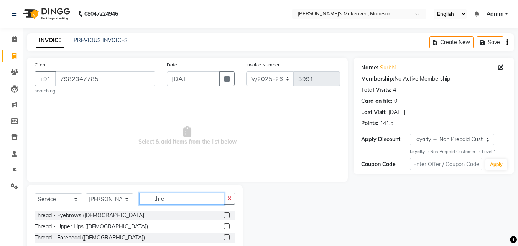
type input "thre"
drag, startPoint x: 222, startPoint y: 215, endPoint x: 189, endPoint y: 208, distance: 33.9
click at [224, 215] on label at bounding box center [227, 215] width 6 height 6
click at [224, 215] on input "checkbox" at bounding box center [226, 215] width 5 height 5
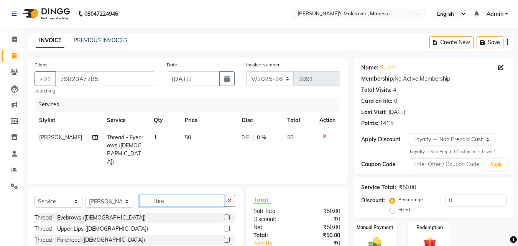
checkbox input "false"
click at [165, 200] on input "thre" at bounding box center [181, 201] width 85 height 12
type input "t"
type input "bra"
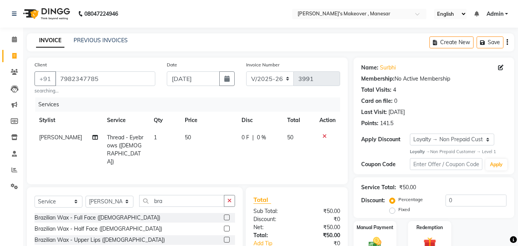
click at [224, 237] on label at bounding box center [227, 240] width 6 height 6
click at [224, 237] on input "checkbox" at bounding box center [226, 239] width 5 height 5
drag, startPoint x: 219, startPoint y: 237, endPoint x: 225, endPoint y: 234, distance: 6.5
click at [224, 222] on div at bounding box center [229, 218] width 11 height 10
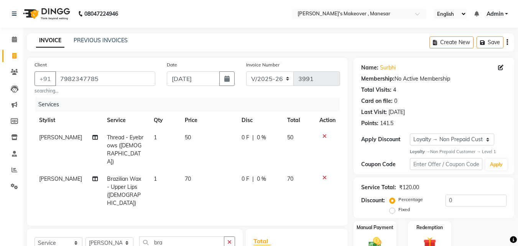
checkbox input "false"
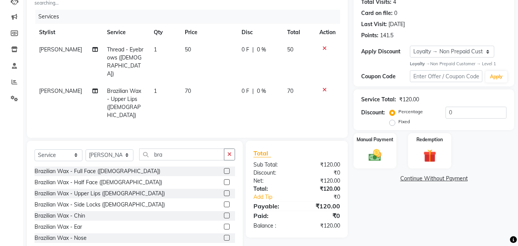
scroll to position [89, 0]
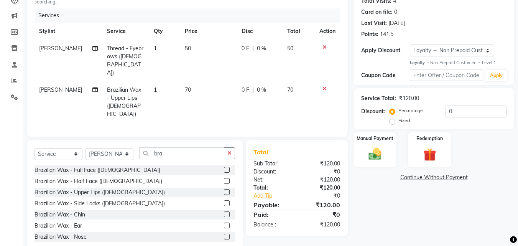
click at [224, 211] on label at bounding box center [227, 214] width 6 height 6
click at [224, 212] on input "checkbox" at bounding box center [226, 214] width 5 height 5
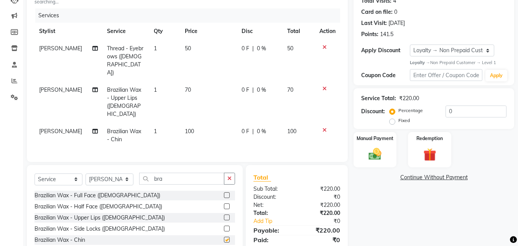
checkbox input "false"
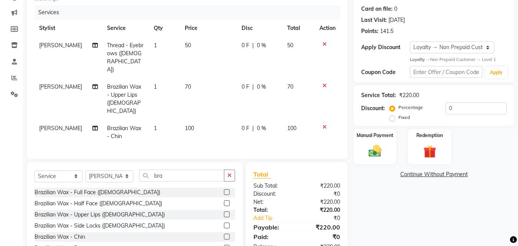
scroll to position [114, 0]
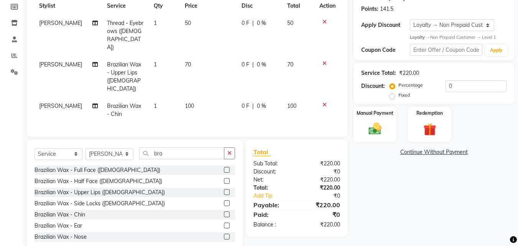
click at [224, 200] on label at bounding box center [227, 203] width 6 height 6
click at [224, 201] on input "checkbox" at bounding box center [226, 203] width 5 height 5
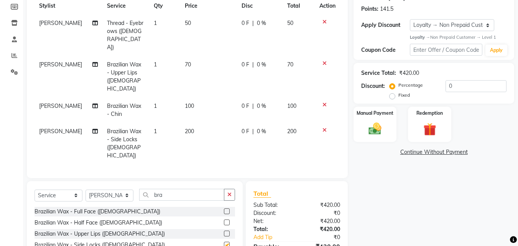
checkbox input "false"
click at [370, 126] on img at bounding box center [374, 128] width 21 height 15
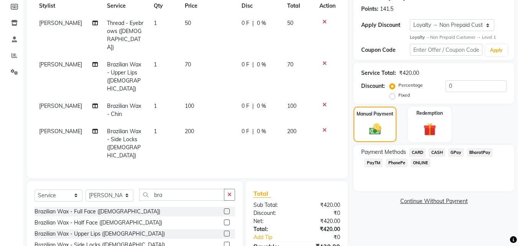
click at [399, 160] on span "PhonePe" at bounding box center [397, 162] width 22 height 9
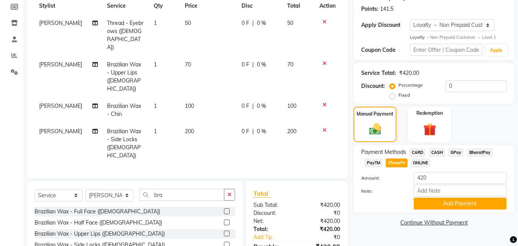
scroll to position [148, 0]
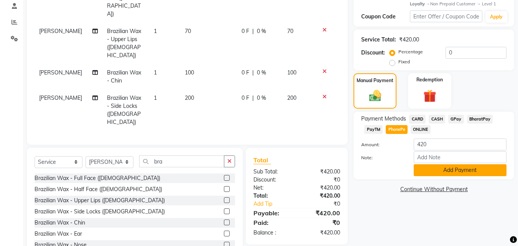
click at [475, 165] on button "Add Payment" at bounding box center [460, 170] width 93 height 12
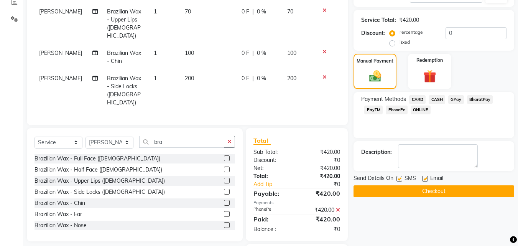
scroll to position [185, 0]
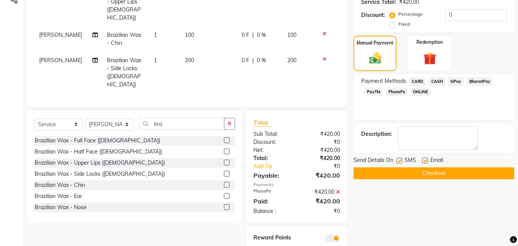
click at [400, 161] on label at bounding box center [399, 161] width 6 height 6
click at [400, 161] on input "checkbox" at bounding box center [398, 160] width 5 height 5
checkbox input "false"
click at [425, 160] on label at bounding box center [425, 161] width 6 height 6
click at [425, 160] on input "checkbox" at bounding box center [424, 160] width 5 height 5
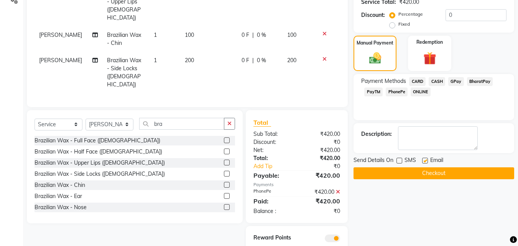
checkbox input "false"
click at [428, 175] on button "Checkout" at bounding box center [434, 173] width 161 height 12
